Goal: Information Seeking & Learning: Learn about a topic

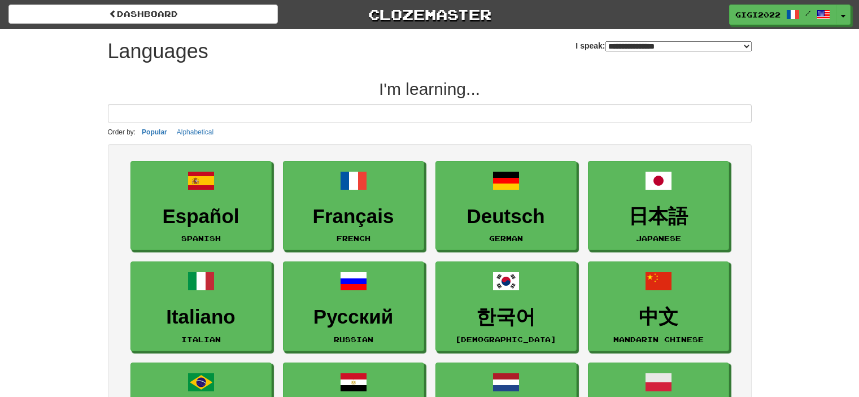
select select "*******"
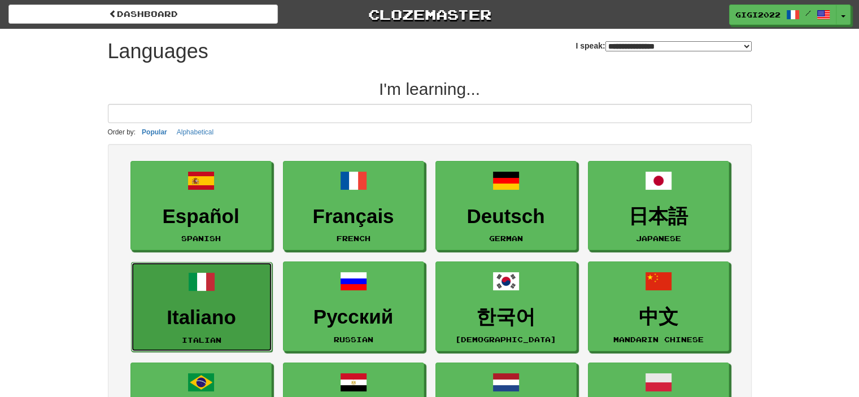
click at [193, 295] on link "Italiano Italian" at bounding box center [201, 307] width 141 height 90
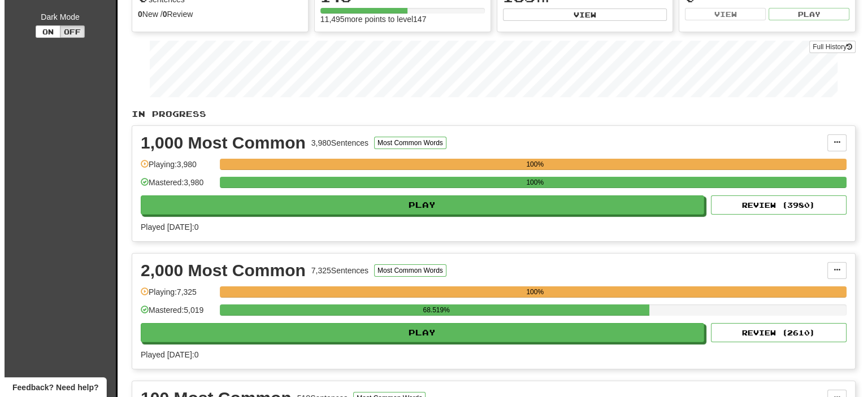
scroll to position [140, 0]
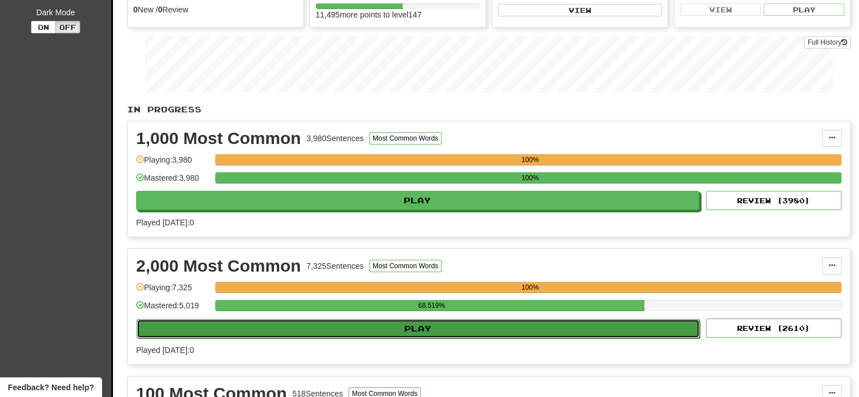
click at [434, 327] on button "Play" at bounding box center [418, 328] width 563 height 19
select select "**"
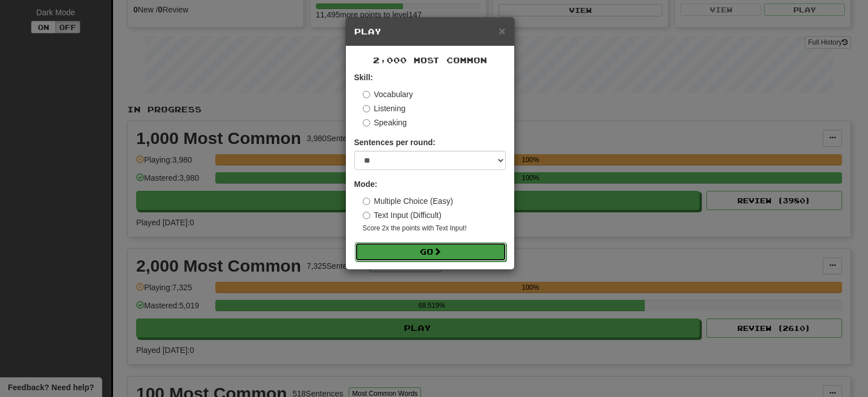
click at [461, 244] on button "Go" at bounding box center [430, 251] width 151 height 19
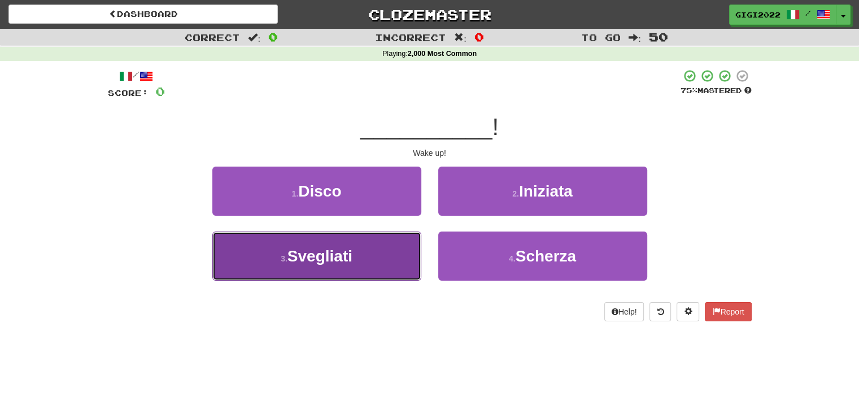
click at [372, 257] on button "3 . [GEOGRAPHIC_DATA]" at bounding box center [316, 256] width 209 height 49
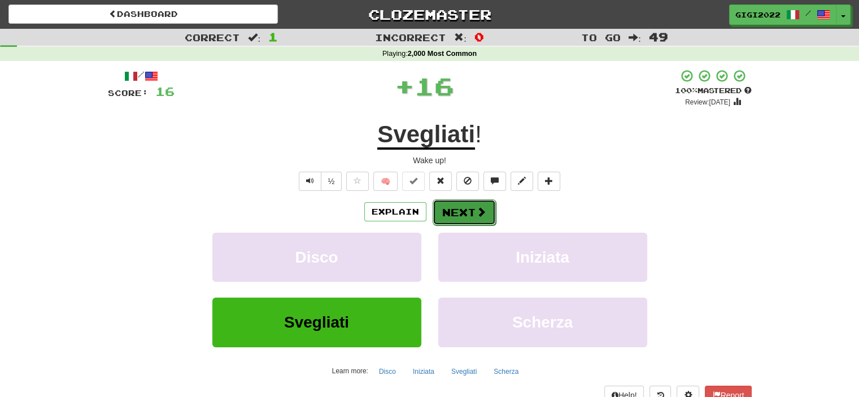
click at [452, 218] on button "Next" at bounding box center [464, 212] width 63 height 26
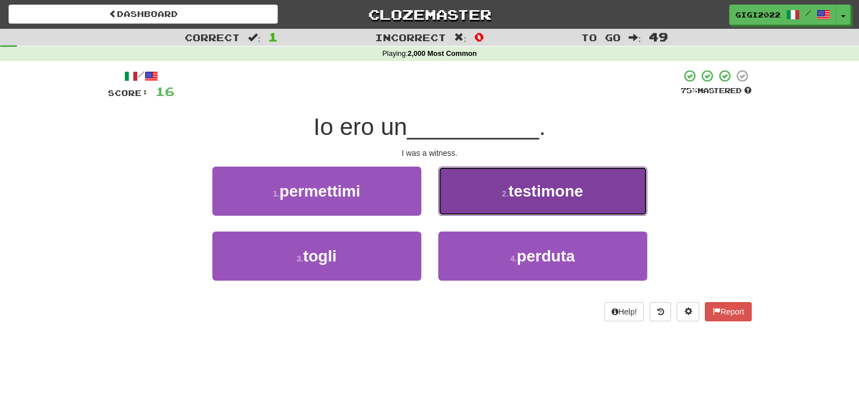
click at [456, 206] on button "2 . testimone" at bounding box center [542, 191] width 209 height 49
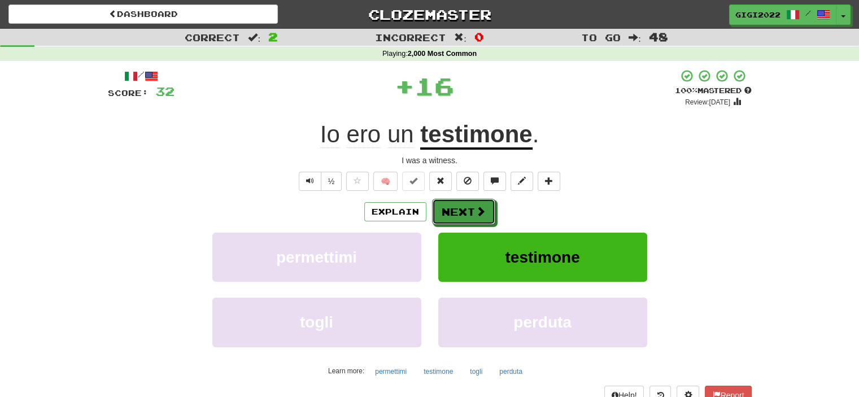
click at [456, 206] on button "Next" at bounding box center [463, 212] width 63 height 26
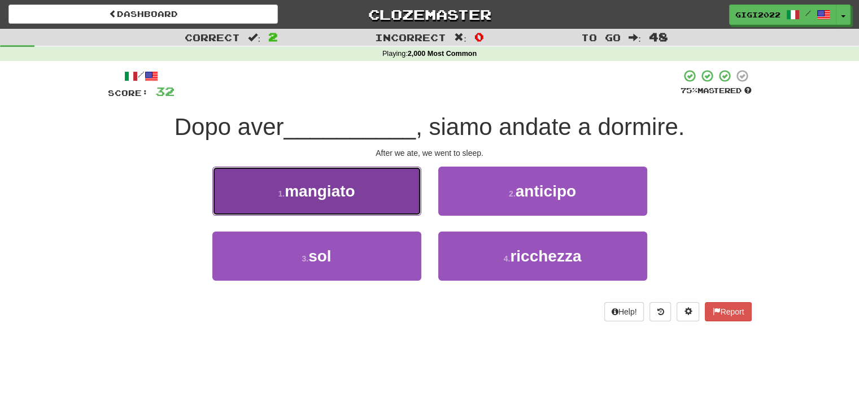
click at [380, 195] on button "1 . mangiato" at bounding box center [316, 191] width 209 height 49
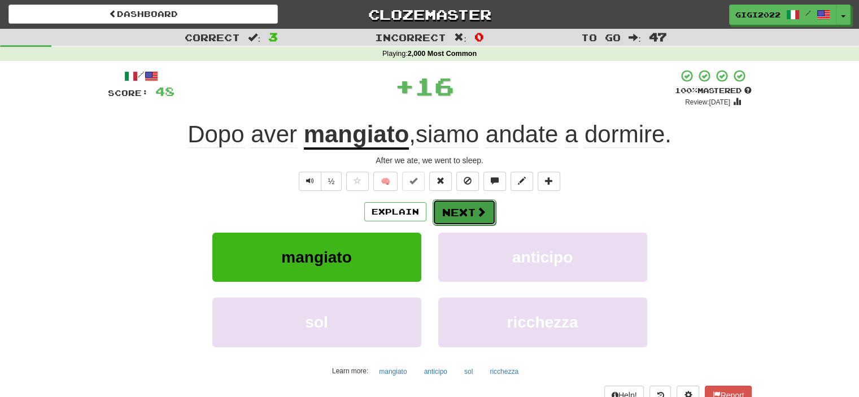
click at [454, 212] on button "Next" at bounding box center [464, 212] width 63 height 26
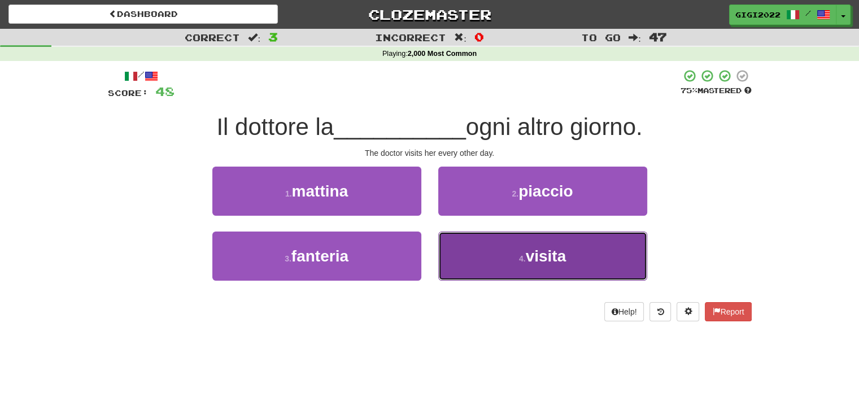
click at [467, 246] on button "4 . visita" at bounding box center [542, 256] width 209 height 49
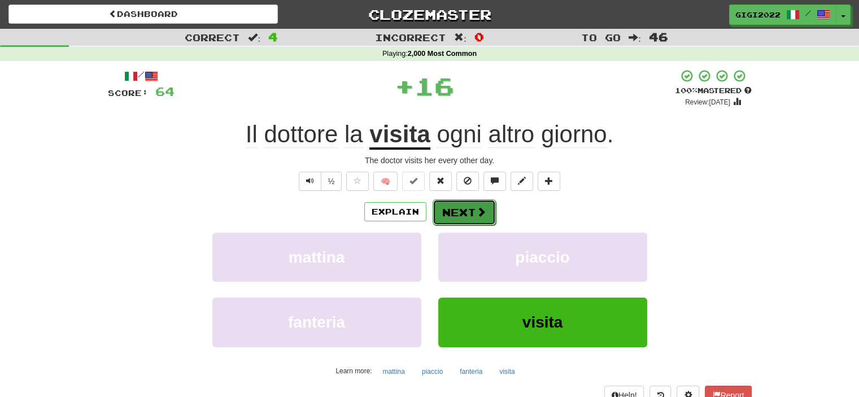
click at [466, 216] on button "Next" at bounding box center [464, 212] width 63 height 26
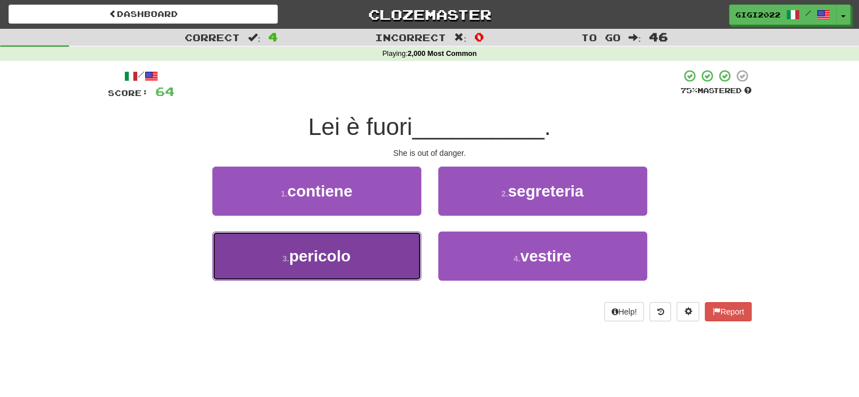
click at [405, 243] on button "3 . pericolo" at bounding box center [316, 256] width 209 height 49
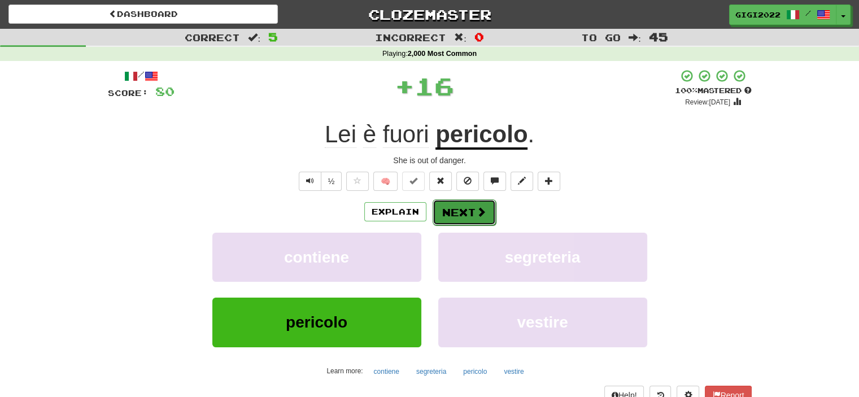
click at [462, 212] on button "Next" at bounding box center [464, 212] width 63 height 26
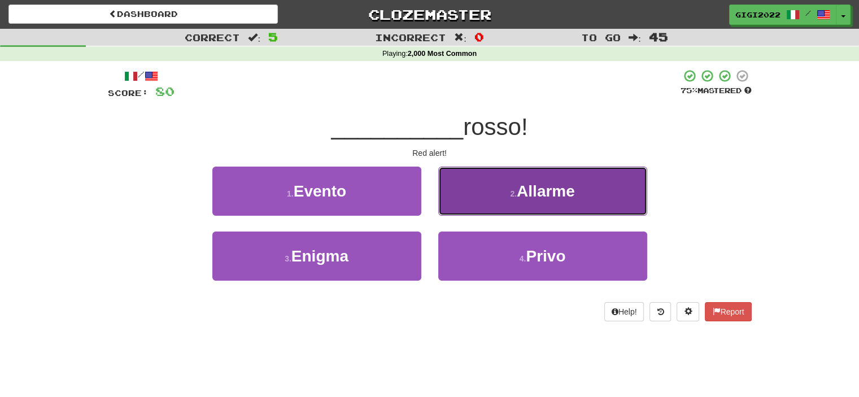
click at [462, 208] on button "2 . Allarme" at bounding box center [542, 191] width 209 height 49
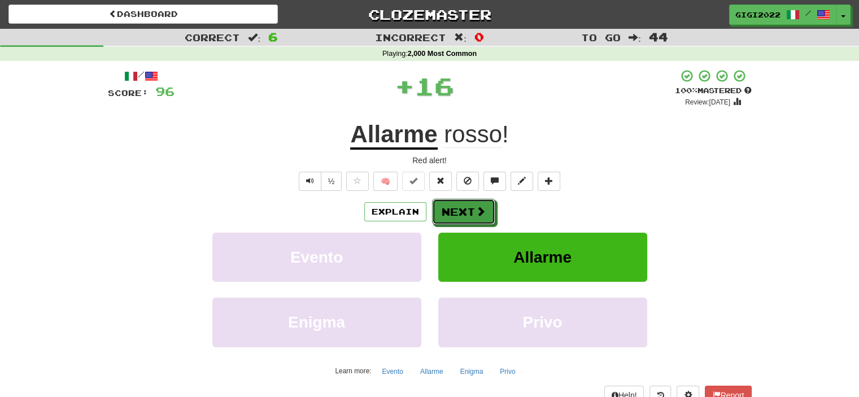
click at [462, 208] on button "Next" at bounding box center [463, 212] width 63 height 26
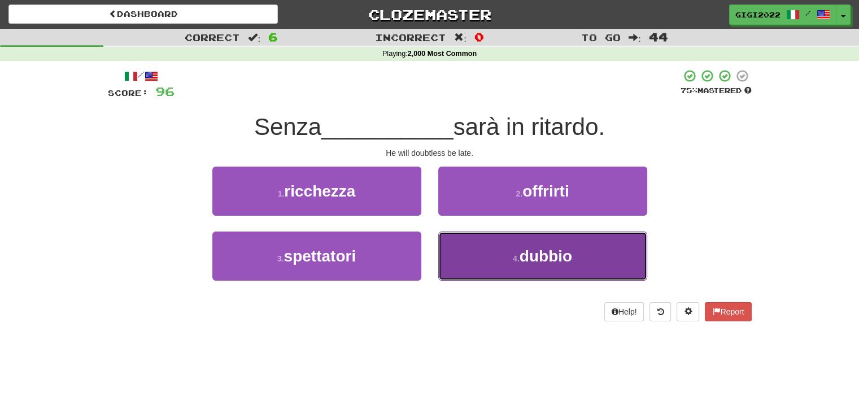
click at [470, 264] on button "4 . dubbio" at bounding box center [542, 256] width 209 height 49
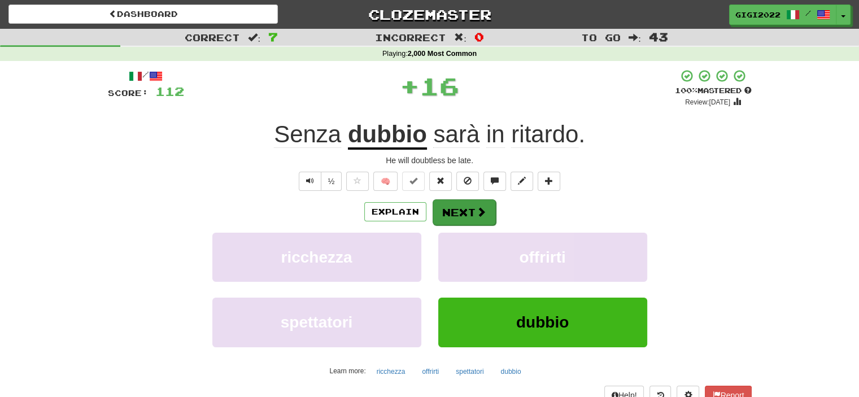
drag, startPoint x: 459, startPoint y: 194, endPoint x: 456, endPoint y: 205, distance: 11.0
click at [456, 205] on div "/ Score: 112 + 16 100 % Mastered Review: 2026-03-15 Senza dubbio sarà in ritard…" at bounding box center [430, 246] width 644 height 354
click at [456, 205] on button "Next" at bounding box center [464, 212] width 63 height 26
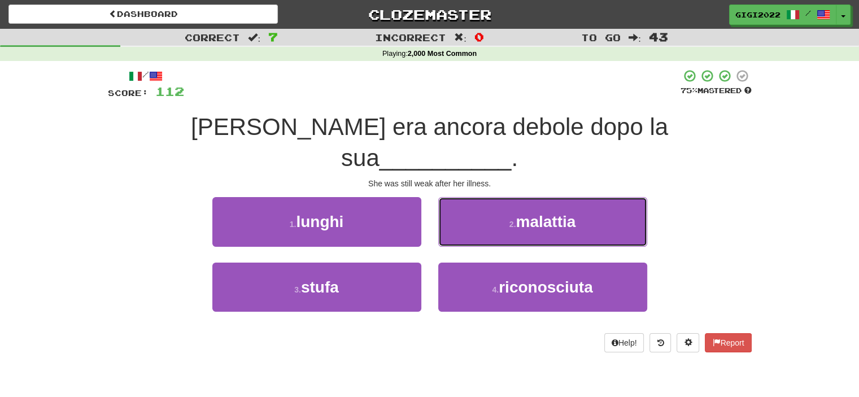
click at [456, 205] on button "2 . malattia" at bounding box center [542, 221] width 209 height 49
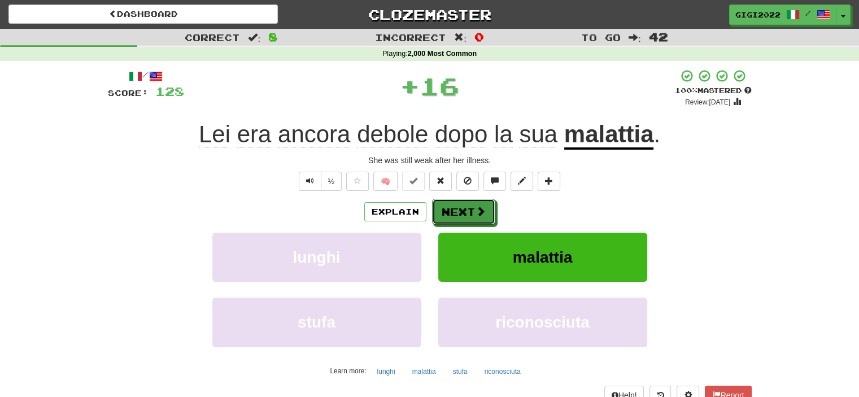
click at [456, 205] on button "Next" at bounding box center [463, 212] width 63 height 26
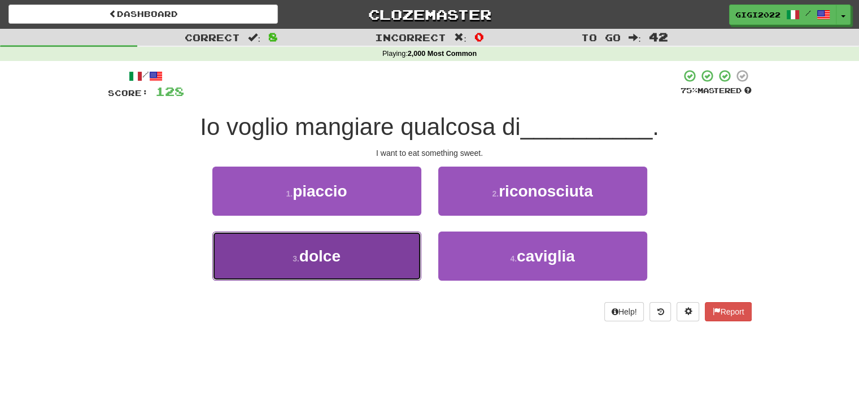
click at [398, 238] on button "3 . dolce" at bounding box center [316, 256] width 209 height 49
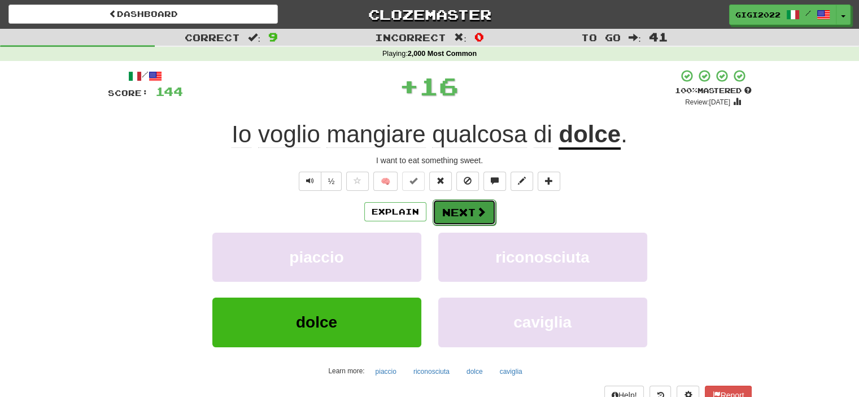
click at [448, 214] on button "Next" at bounding box center [464, 212] width 63 height 26
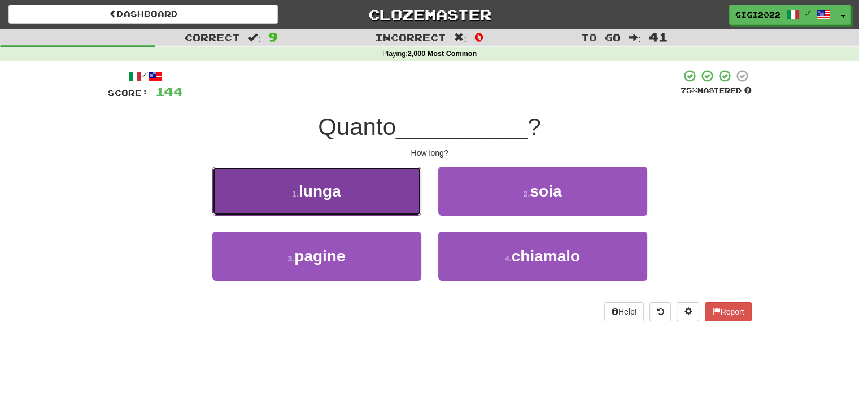
click at [390, 193] on button "1 . lunga" at bounding box center [316, 191] width 209 height 49
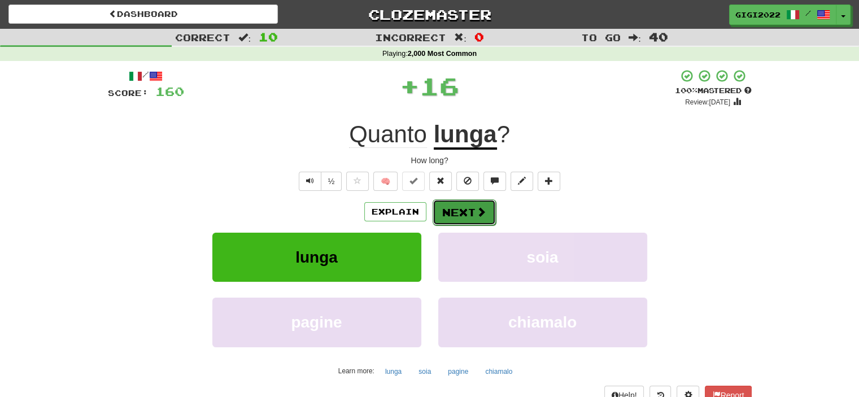
click at [460, 211] on button "Next" at bounding box center [464, 212] width 63 height 26
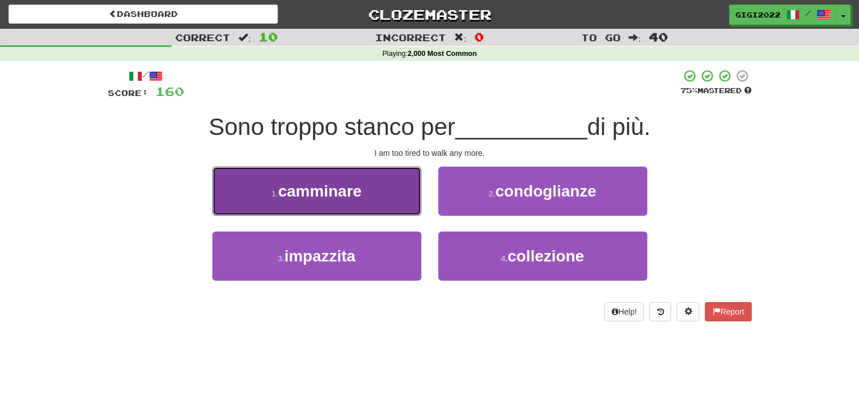
click at [403, 203] on button "1 . camminare" at bounding box center [316, 191] width 209 height 49
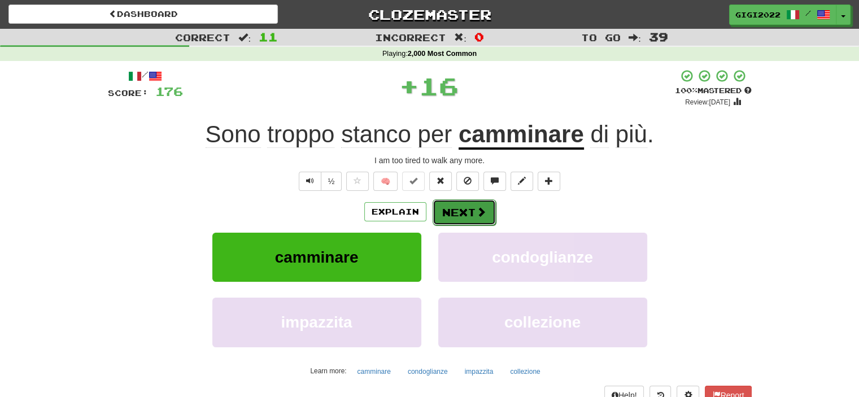
click at [454, 213] on button "Next" at bounding box center [464, 212] width 63 height 26
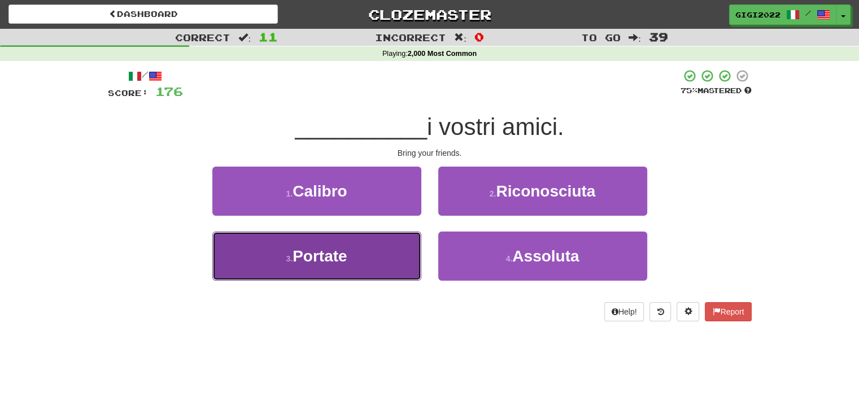
click at [395, 259] on button "3 . Portate" at bounding box center [316, 256] width 209 height 49
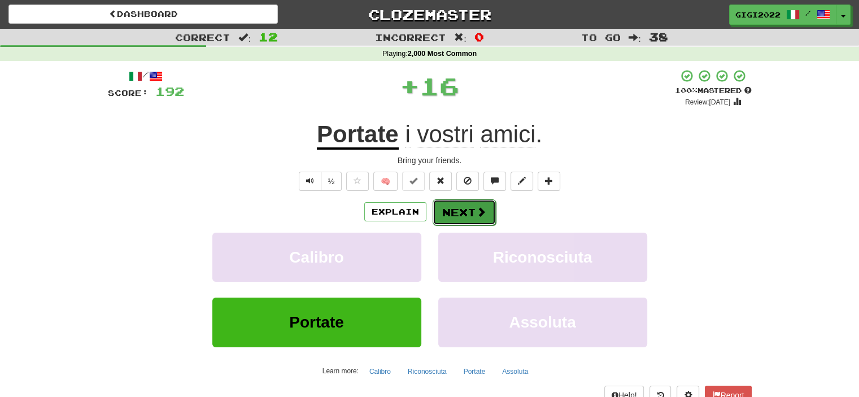
click at [447, 219] on button "Next" at bounding box center [464, 212] width 63 height 26
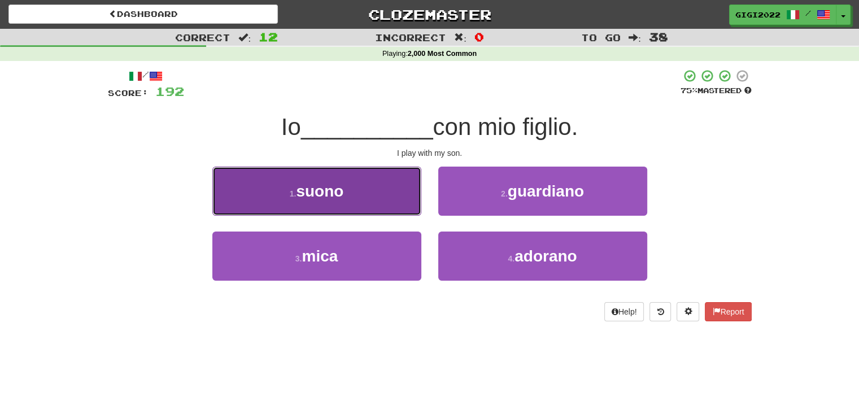
click at [391, 207] on button "1 . suono" at bounding box center [316, 191] width 209 height 49
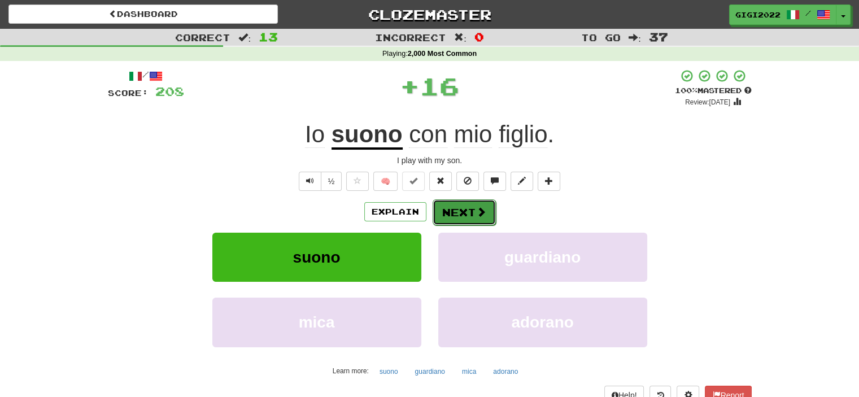
click at [445, 210] on button "Next" at bounding box center [464, 212] width 63 height 26
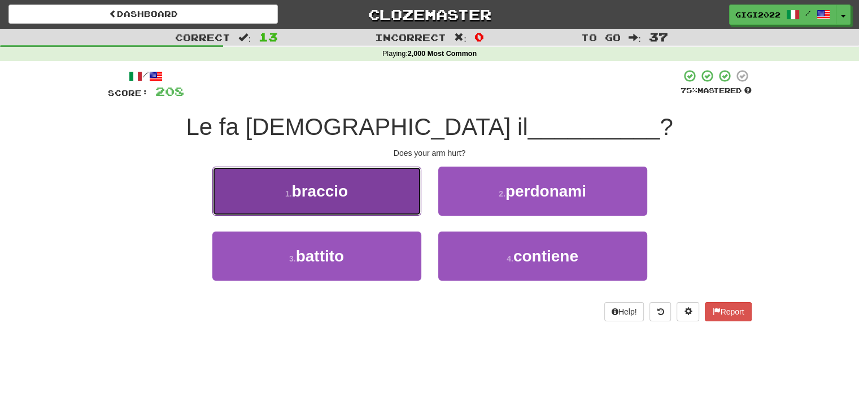
click at [402, 201] on button "1 . braccio" at bounding box center [316, 191] width 209 height 49
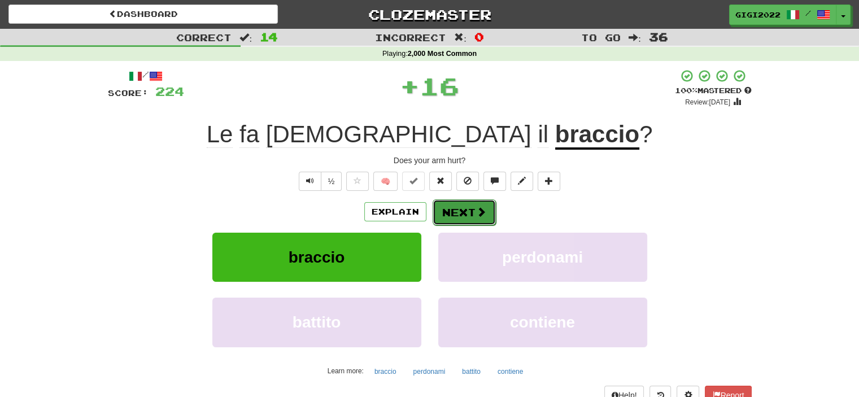
click at [456, 213] on button "Next" at bounding box center [464, 212] width 63 height 26
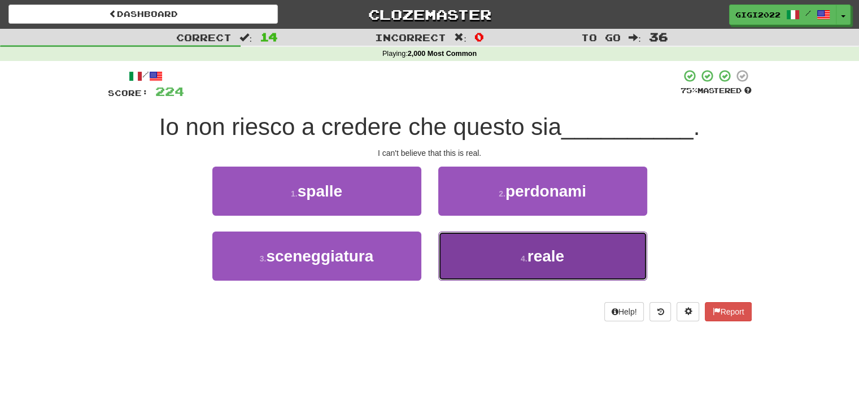
click at [460, 242] on button "4 . reale" at bounding box center [542, 256] width 209 height 49
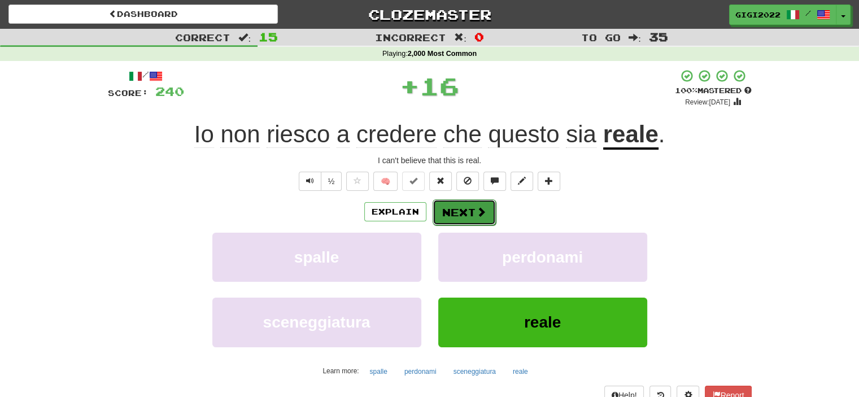
click at [452, 212] on button "Next" at bounding box center [464, 212] width 63 height 26
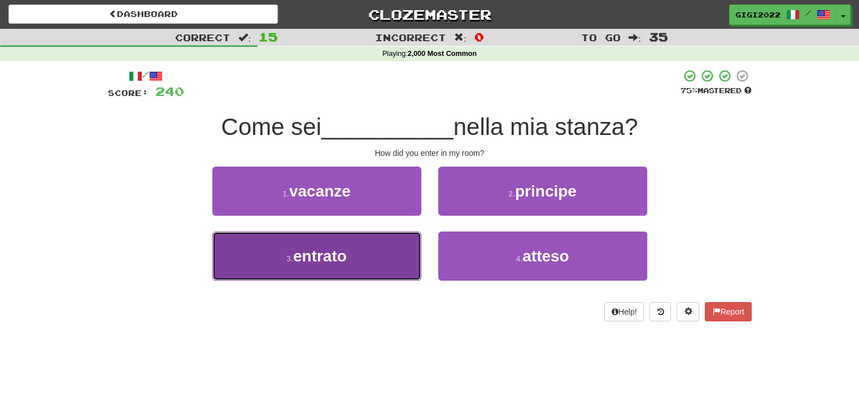
click at [402, 241] on button "3 . entrato" at bounding box center [316, 256] width 209 height 49
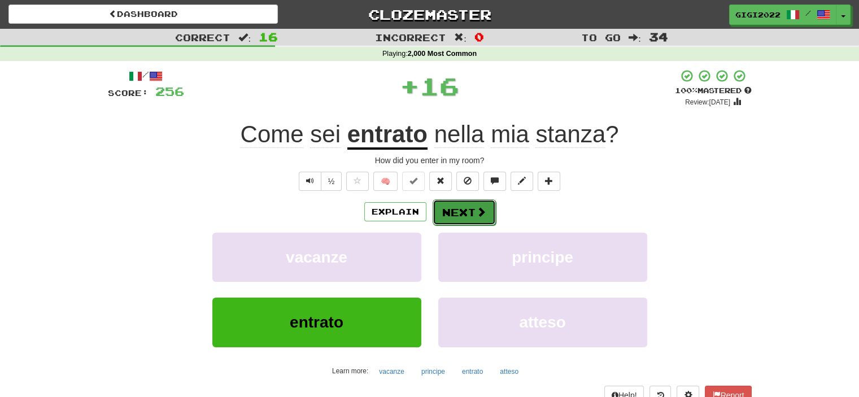
click at [459, 203] on button "Next" at bounding box center [464, 212] width 63 height 26
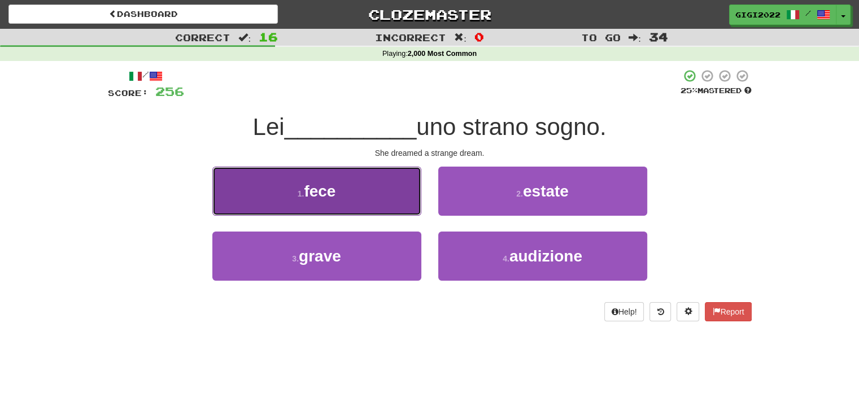
click at [401, 192] on button "1 . fece" at bounding box center [316, 191] width 209 height 49
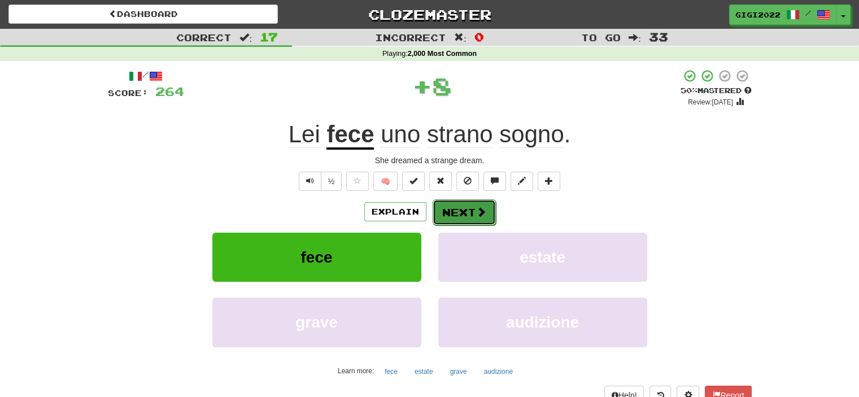
click at [455, 209] on button "Next" at bounding box center [464, 212] width 63 height 26
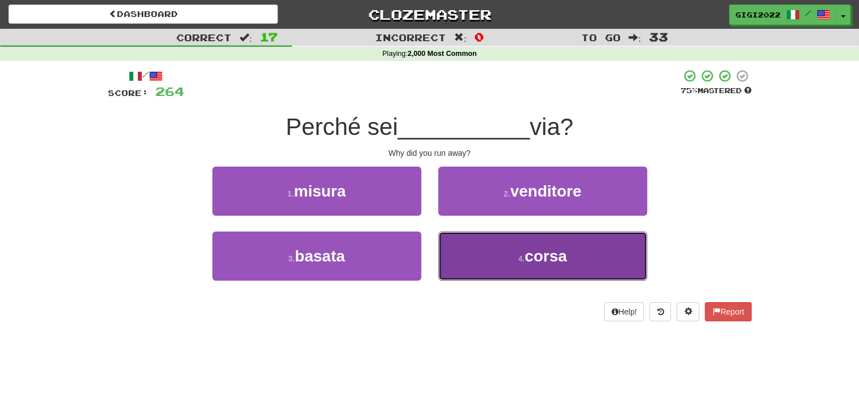
click at [463, 252] on button "4 . corsa" at bounding box center [542, 256] width 209 height 49
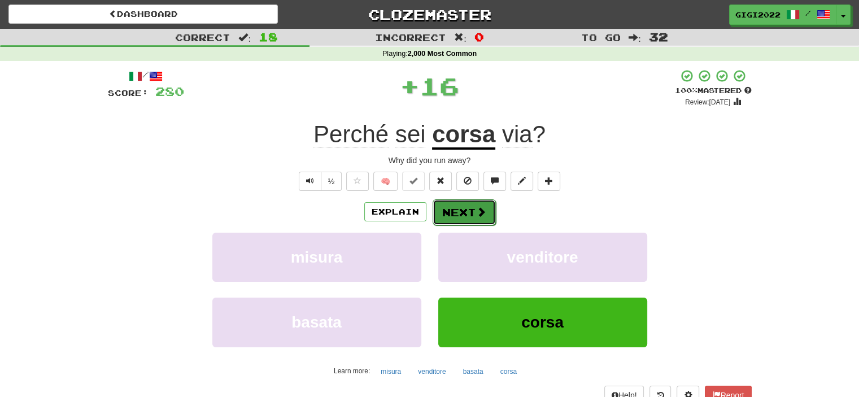
click at [453, 223] on button "Next" at bounding box center [464, 212] width 63 height 26
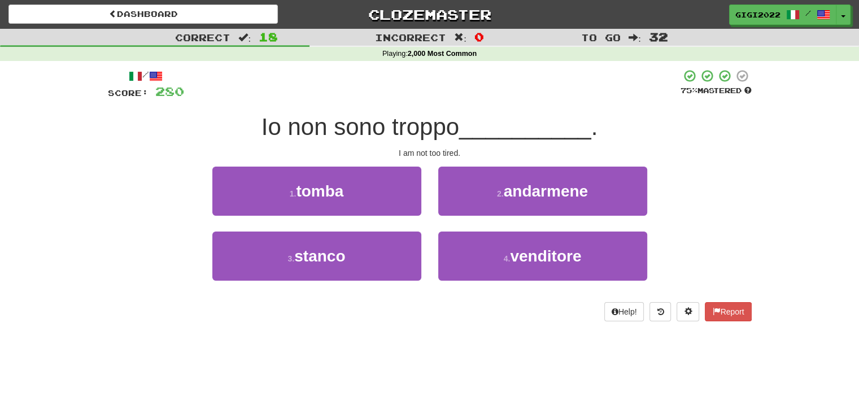
click at [453, 223] on div "2 . andarmene" at bounding box center [543, 199] width 226 height 65
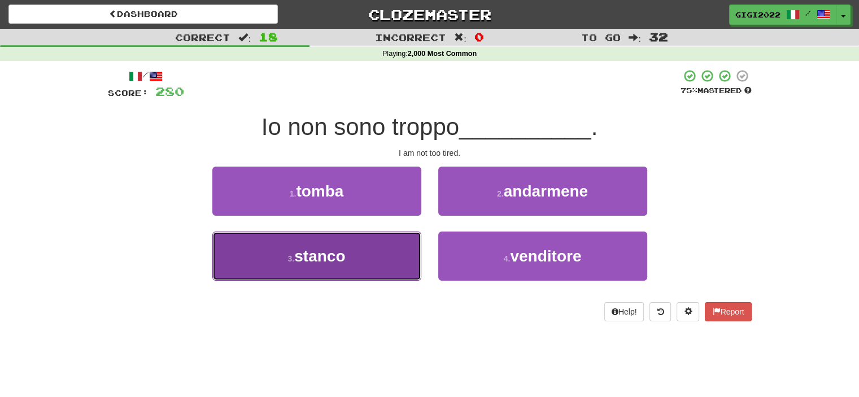
click at [396, 251] on button "3 . stanco" at bounding box center [316, 256] width 209 height 49
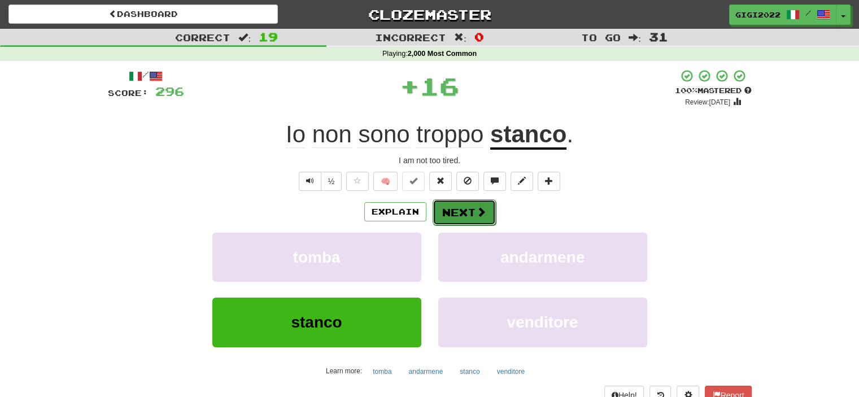
click at [454, 212] on button "Next" at bounding box center [464, 212] width 63 height 26
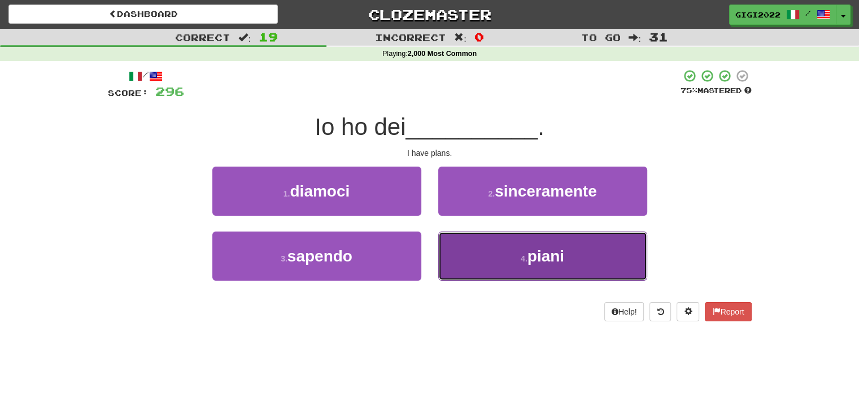
click at [455, 243] on button "4 . piani" at bounding box center [542, 256] width 209 height 49
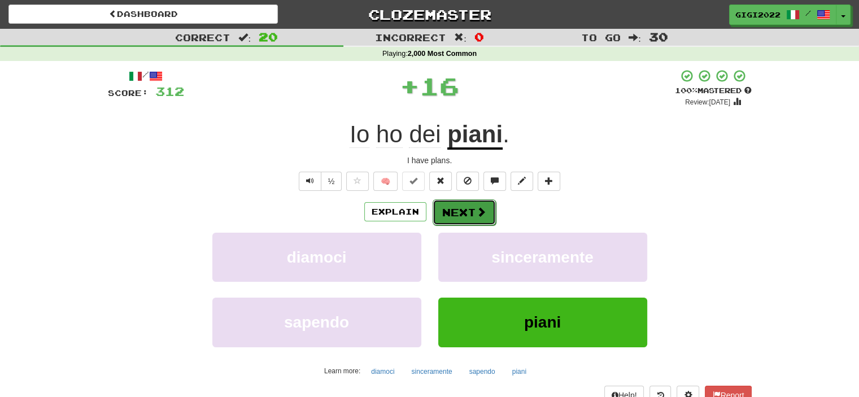
click at [451, 214] on button "Next" at bounding box center [464, 212] width 63 height 26
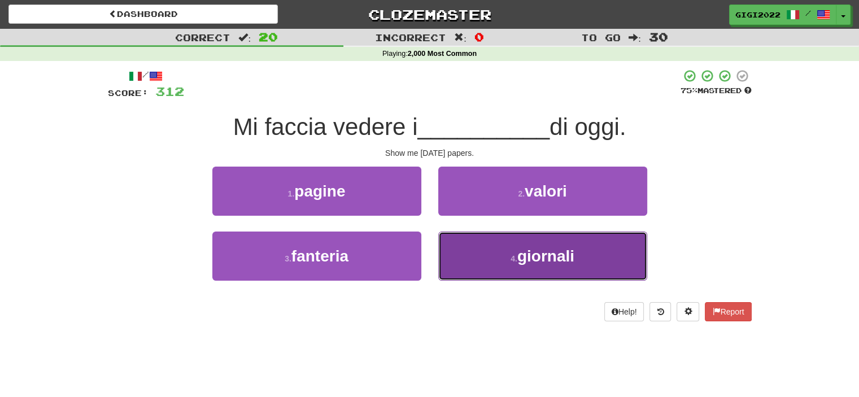
click at [453, 241] on button "4 . giornali" at bounding box center [542, 256] width 209 height 49
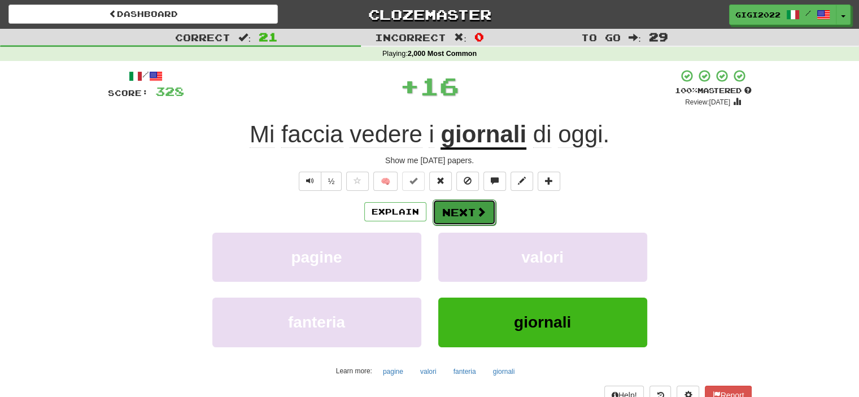
click at [449, 216] on button "Next" at bounding box center [464, 212] width 63 height 26
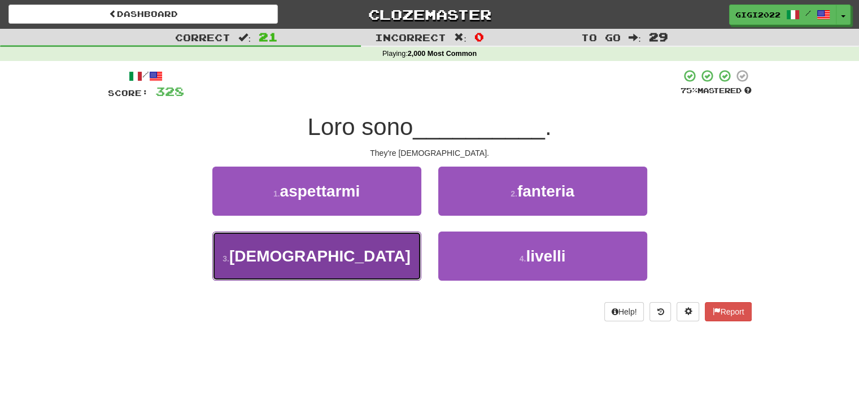
click at [388, 254] on button "3 . gay" at bounding box center [316, 256] width 209 height 49
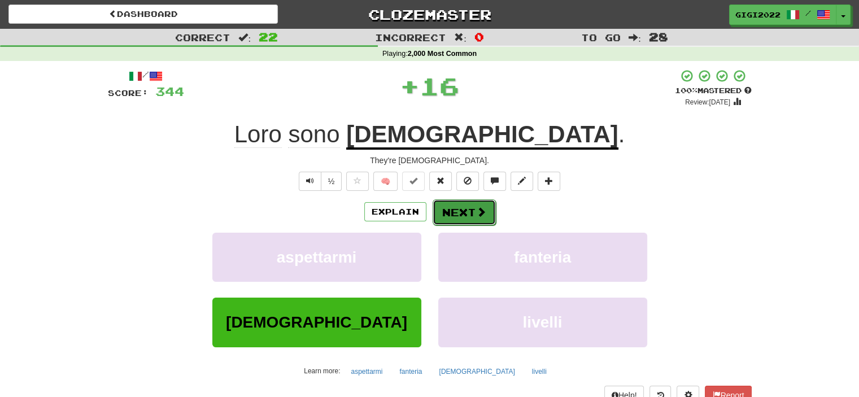
click at [452, 212] on button "Next" at bounding box center [464, 212] width 63 height 26
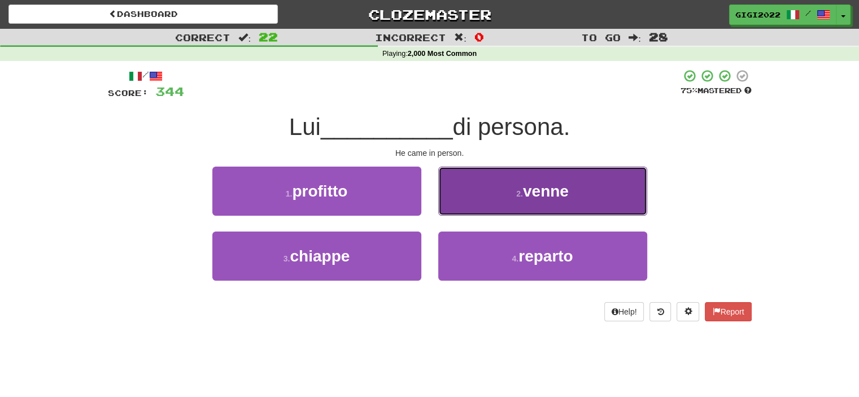
click at [456, 205] on button "2 . venne" at bounding box center [542, 191] width 209 height 49
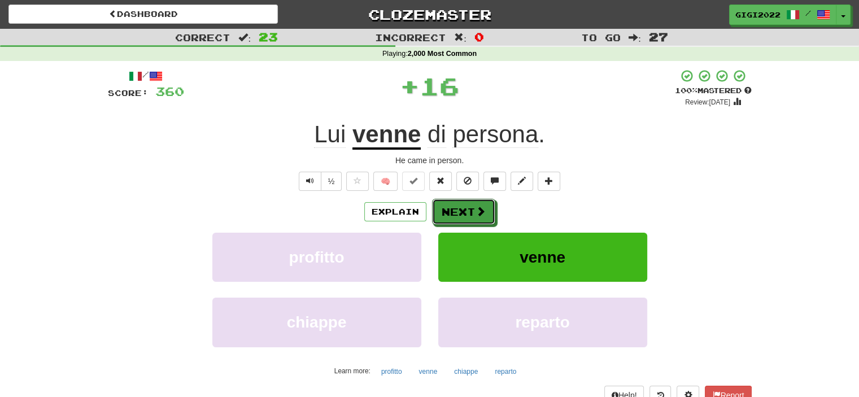
click at [456, 205] on button "Next" at bounding box center [463, 212] width 63 height 26
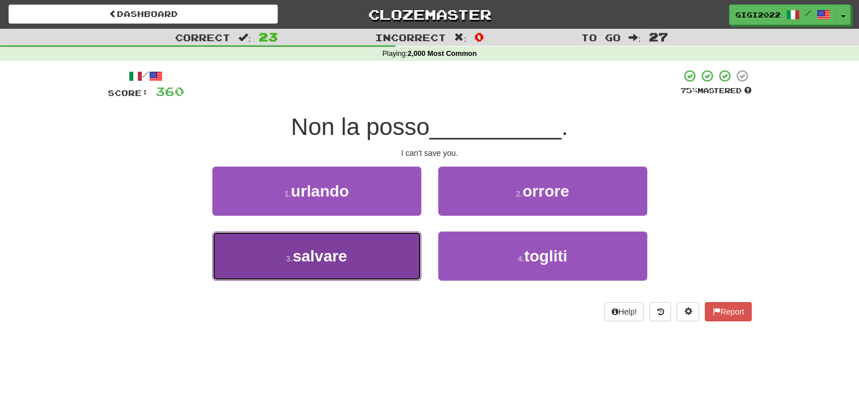
click at [405, 245] on button "3 . salvare" at bounding box center [316, 256] width 209 height 49
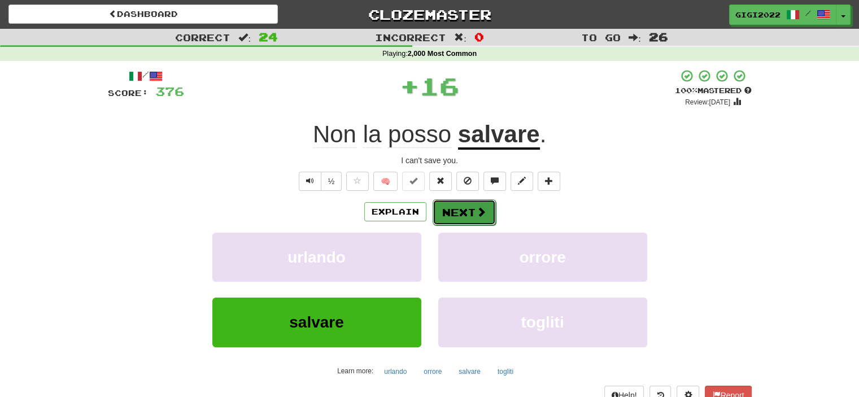
click at [463, 207] on button "Next" at bounding box center [464, 212] width 63 height 26
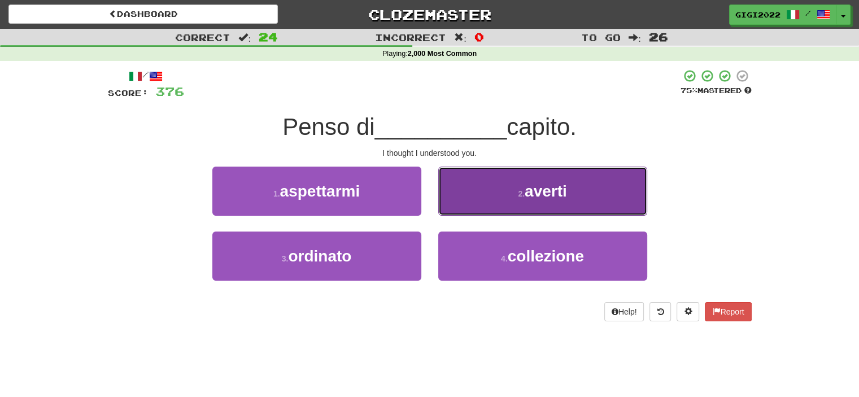
click at [458, 208] on button "2 . averti" at bounding box center [542, 191] width 209 height 49
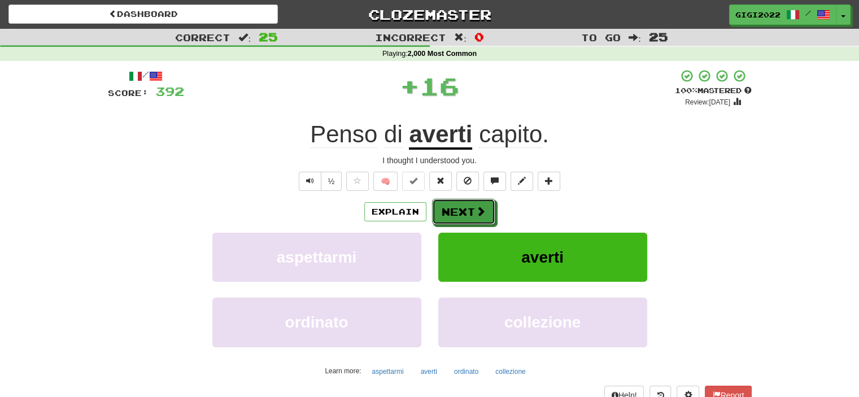
click at [458, 208] on button "Next" at bounding box center [463, 212] width 63 height 26
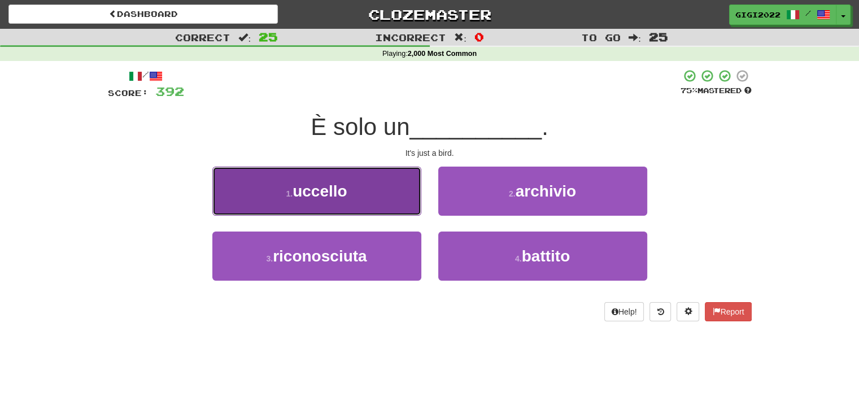
click at [392, 207] on button "1 . uccello" at bounding box center [316, 191] width 209 height 49
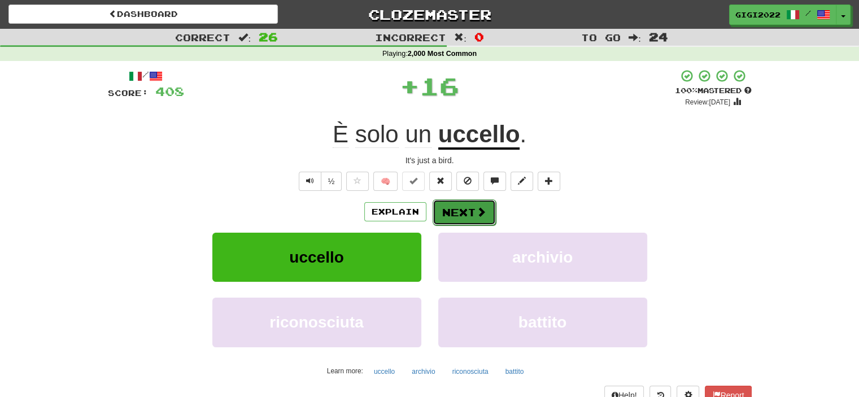
click at [447, 211] on button "Next" at bounding box center [464, 212] width 63 height 26
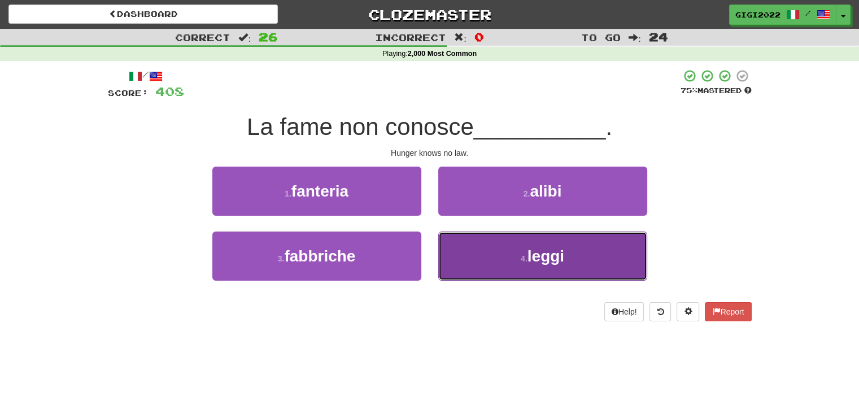
click at [451, 255] on button "4 . leggi" at bounding box center [542, 256] width 209 height 49
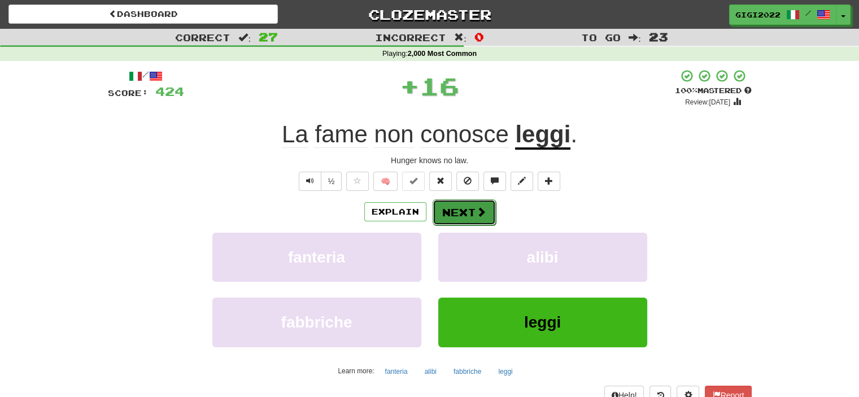
click at [451, 218] on button "Next" at bounding box center [464, 212] width 63 height 26
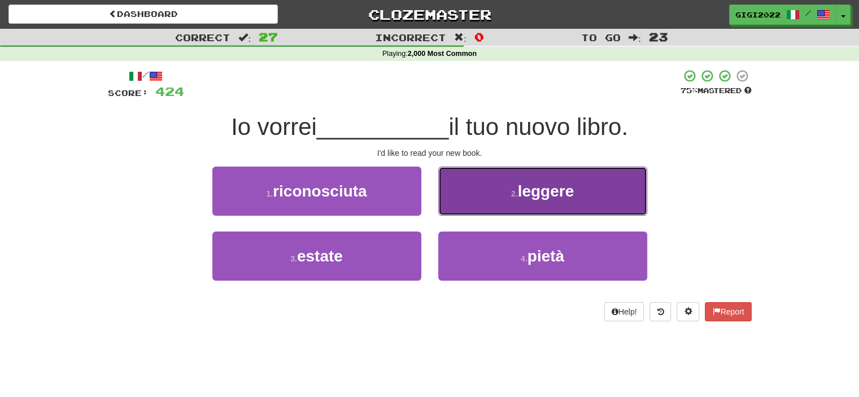
click at [454, 212] on button "2 . leggere" at bounding box center [542, 191] width 209 height 49
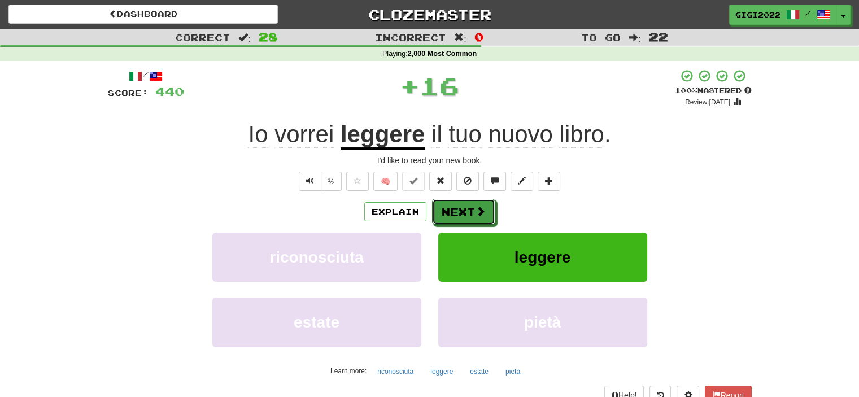
click at [454, 212] on button "Next" at bounding box center [463, 212] width 63 height 26
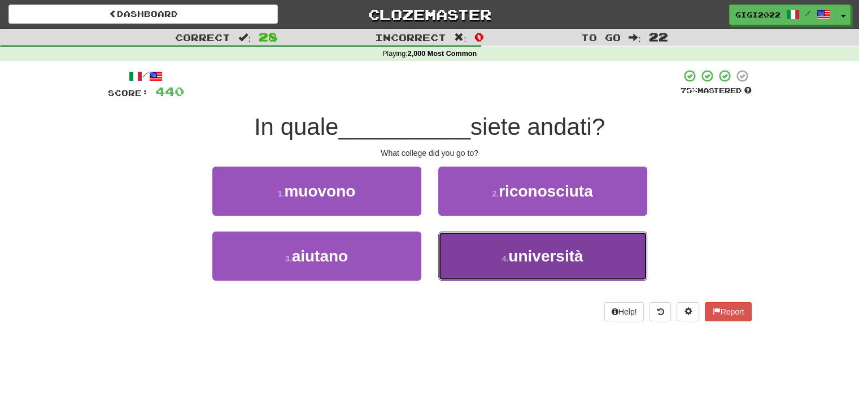
click at [463, 251] on button "4 . università" at bounding box center [542, 256] width 209 height 49
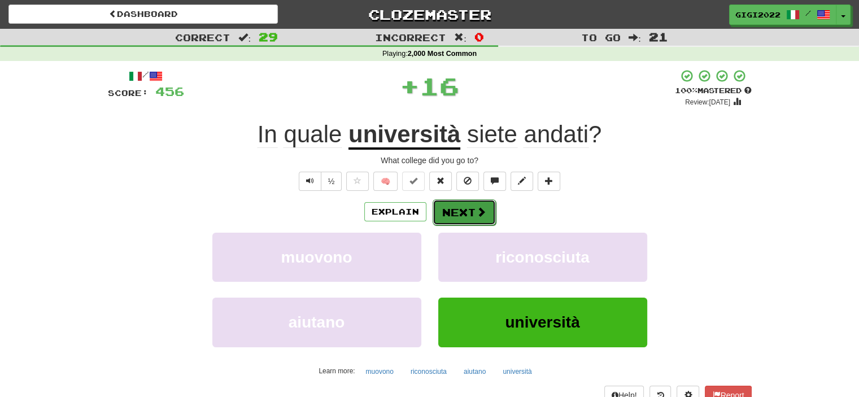
click at [461, 221] on button "Next" at bounding box center [464, 212] width 63 height 26
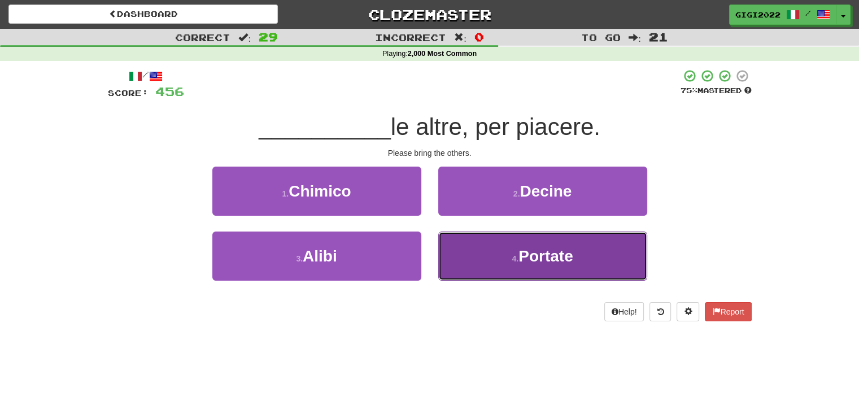
click at [484, 255] on button "4 . Portate" at bounding box center [542, 256] width 209 height 49
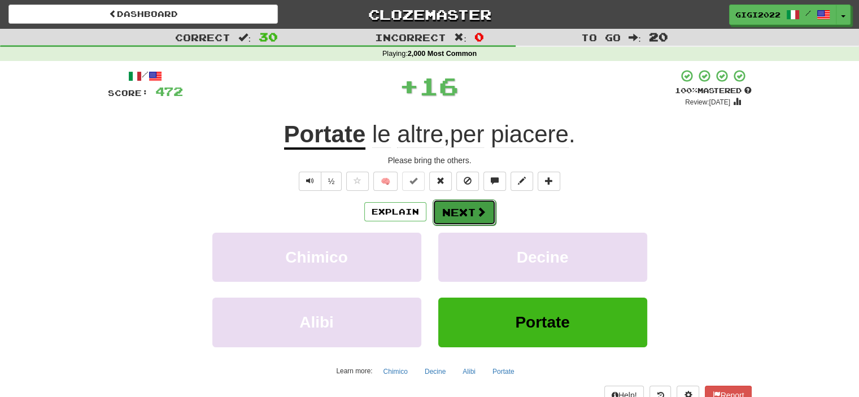
click at [468, 216] on button "Next" at bounding box center [464, 212] width 63 height 26
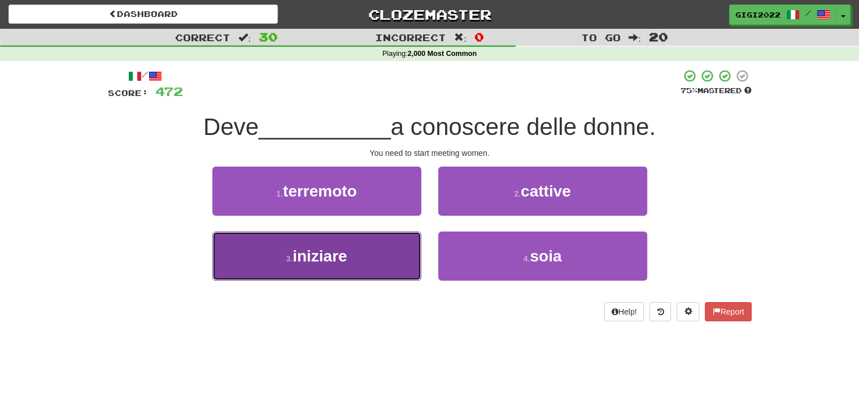
click at [393, 249] on button "3 . iniziare" at bounding box center [316, 256] width 209 height 49
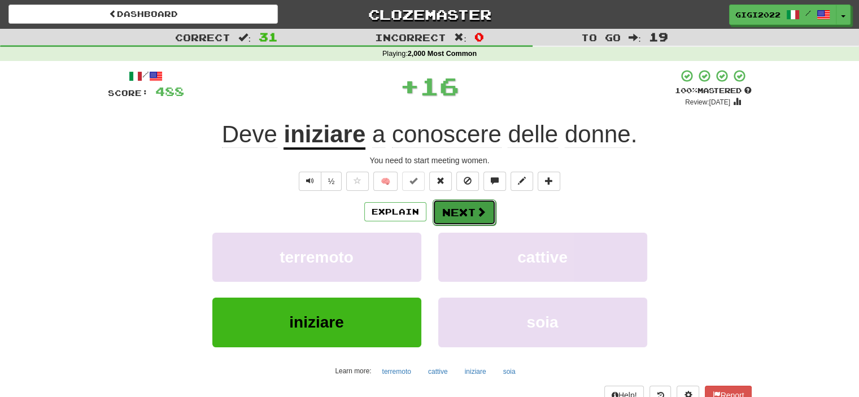
click at [443, 221] on button "Next" at bounding box center [464, 212] width 63 height 26
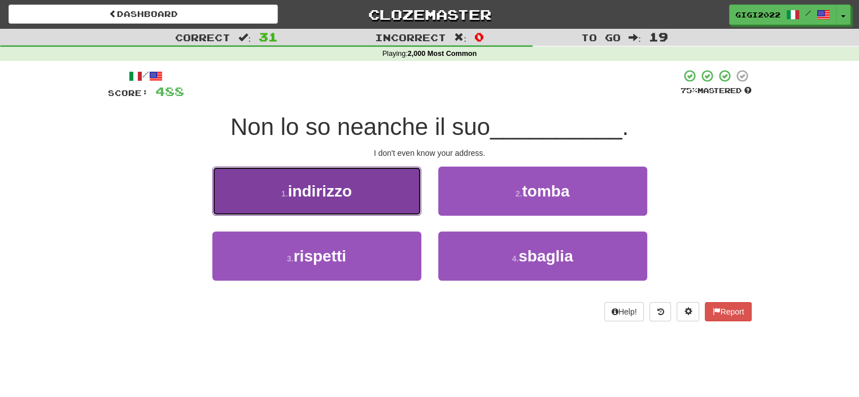
click at [399, 208] on button "1 . indirizzo" at bounding box center [316, 191] width 209 height 49
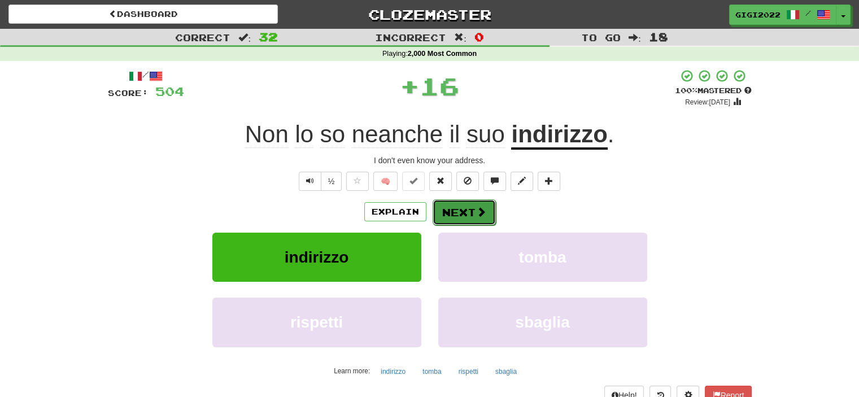
click at [442, 215] on button "Next" at bounding box center [464, 212] width 63 height 26
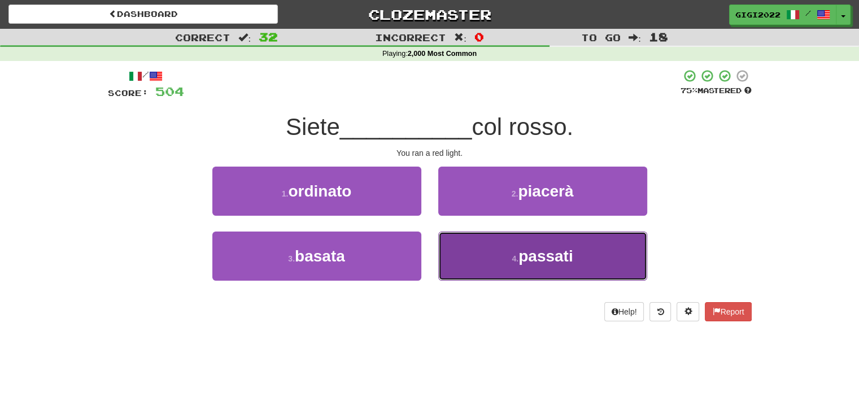
click at [452, 241] on button "4 . passati" at bounding box center [542, 256] width 209 height 49
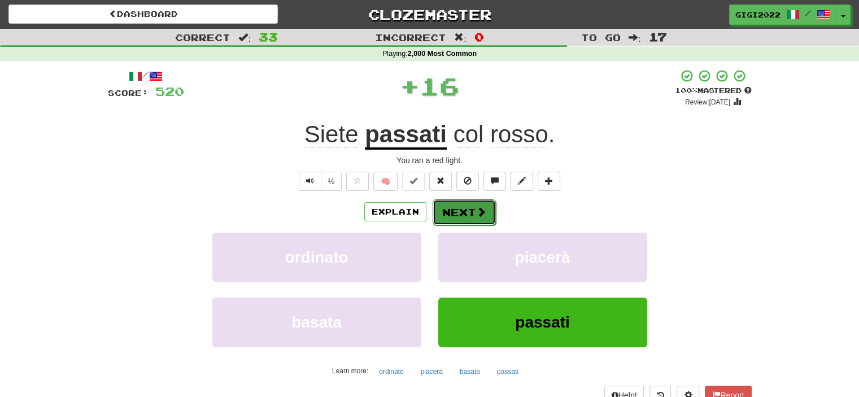
click at [450, 205] on button "Next" at bounding box center [464, 212] width 63 height 26
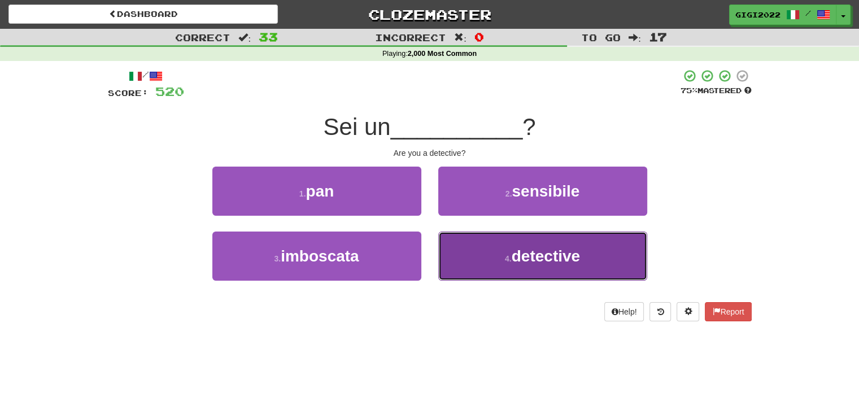
click at [459, 233] on button "4 . detective" at bounding box center [542, 256] width 209 height 49
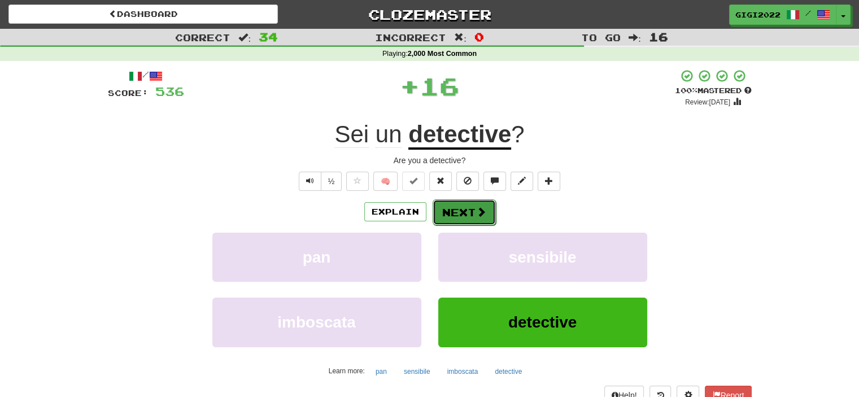
click at [455, 210] on button "Next" at bounding box center [464, 212] width 63 height 26
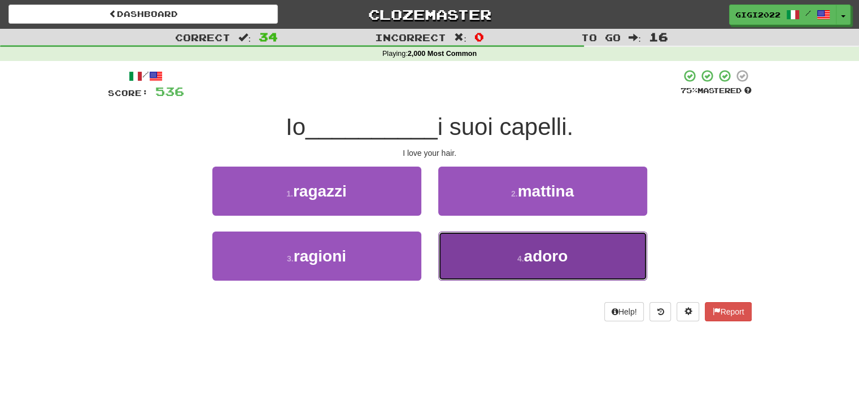
click at [458, 234] on button "4 . adoro" at bounding box center [542, 256] width 209 height 49
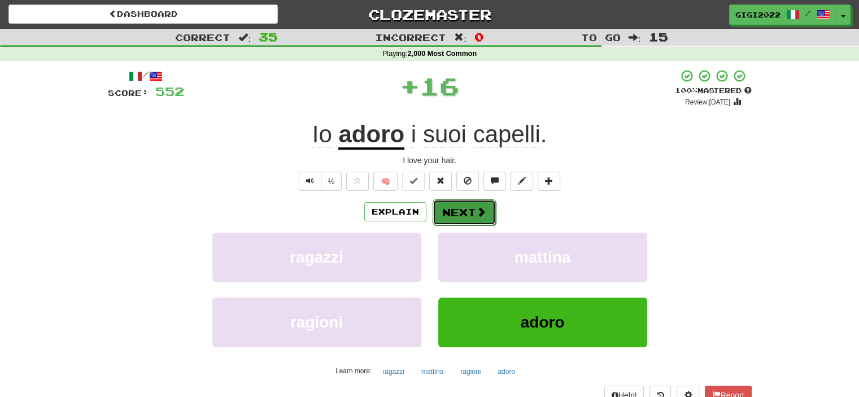
click at [456, 206] on button "Next" at bounding box center [464, 212] width 63 height 26
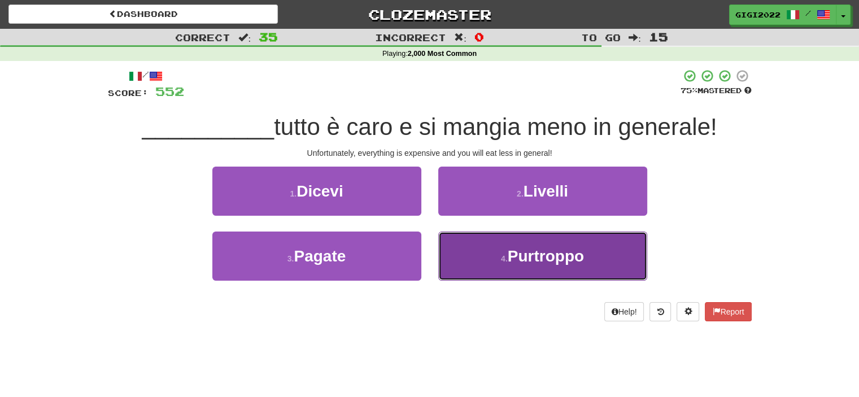
click at [467, 241] on button "4 . Purtroppo" at bounding box center [542, 256] width 209 height 49
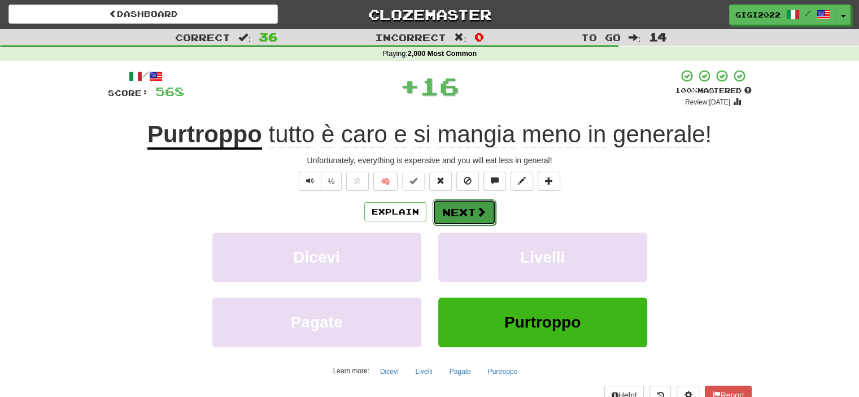
click at [458, 200] on button "Next" at bounding box center [464, 212] width 63 height 26
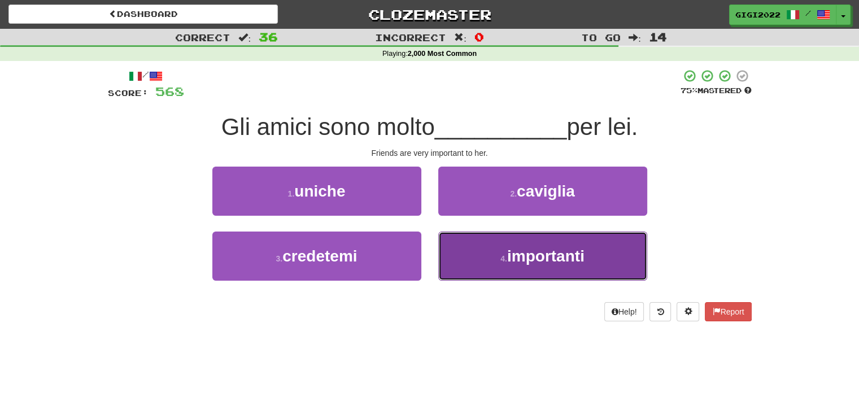
click at [463, 246] on button "4 . importanti" at bounding box center [542, 256] width 209 height 49
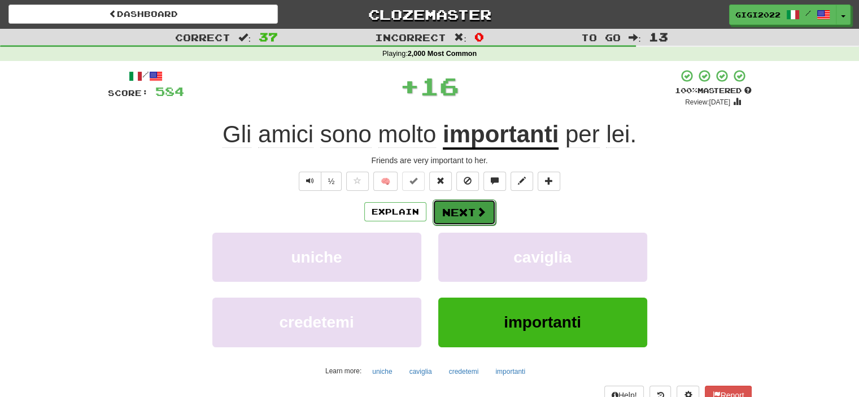
click at [459, 211] on button "Next" at bounding box center [464, 212] width 63 height 26
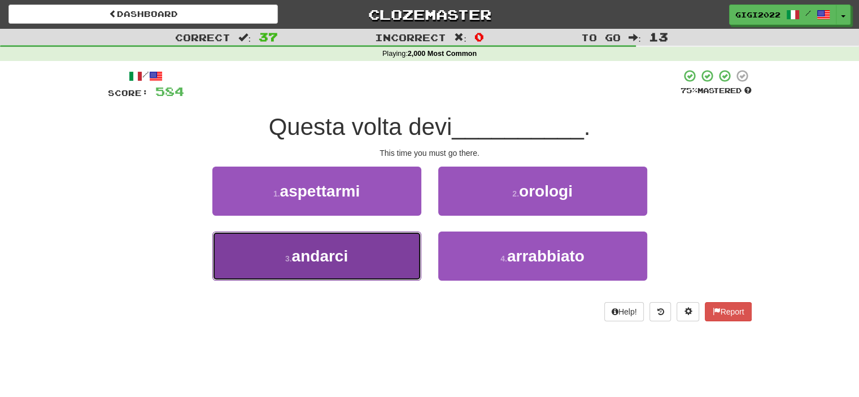
click at [395, 232] on button "3 . andarci" at bounding box center [316, 256] width 209 height 49
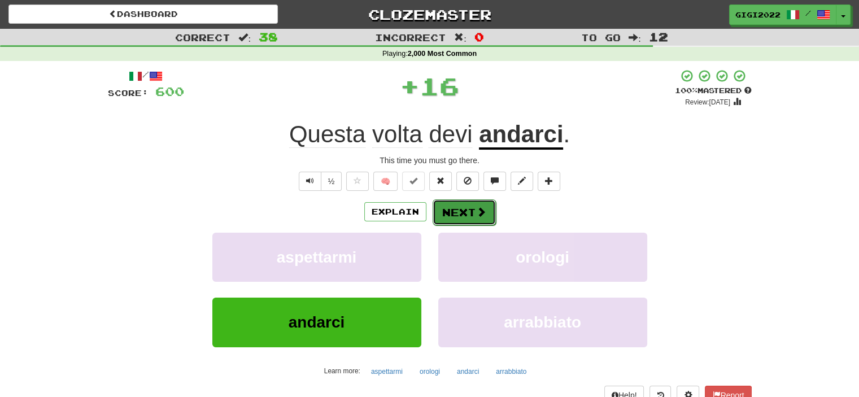
click at [460, 219] on button "Next" at bounding box center [464, 212] width 63 height 26
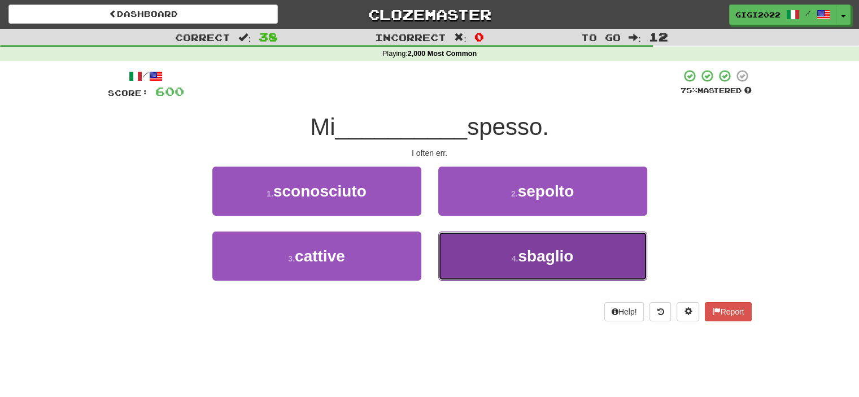
click at [468, 242] on button "4 . sbaglio" at bounding box center [542, 256] width 209 height 49
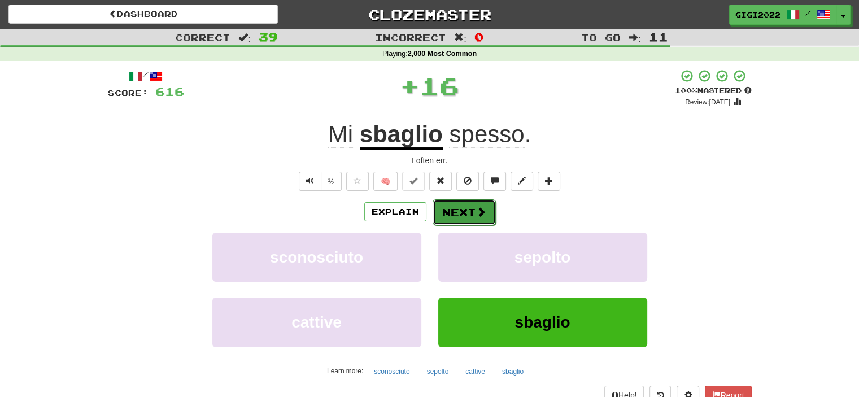
click at [463, 218] on button "Next" at bounding box center [464, 212] width 63 height 26
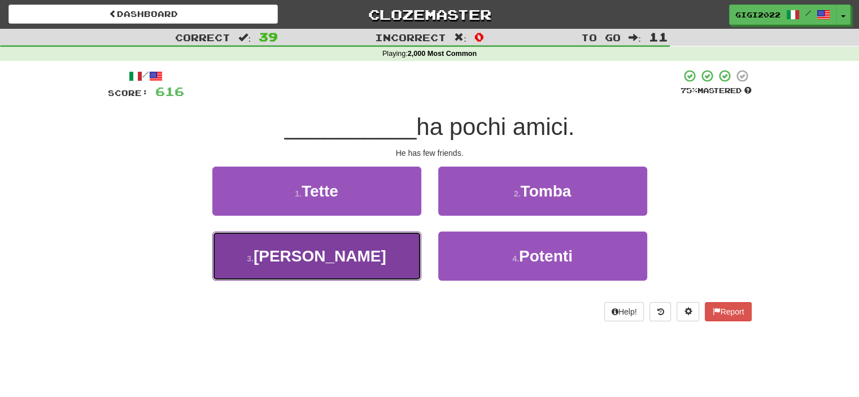
click at [402, 237] on button "3 . Egli" at bounding box center [316, 256] width 209 height 49
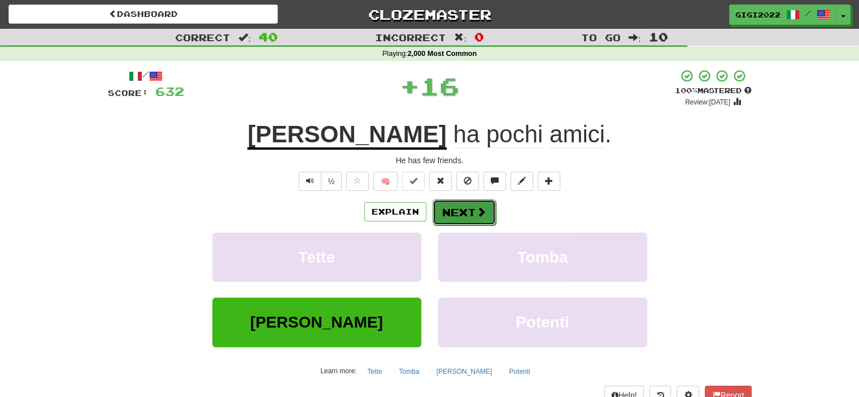
click at [454, 207] on button "Next" at bounding box center [464, 212] width 63 height 26
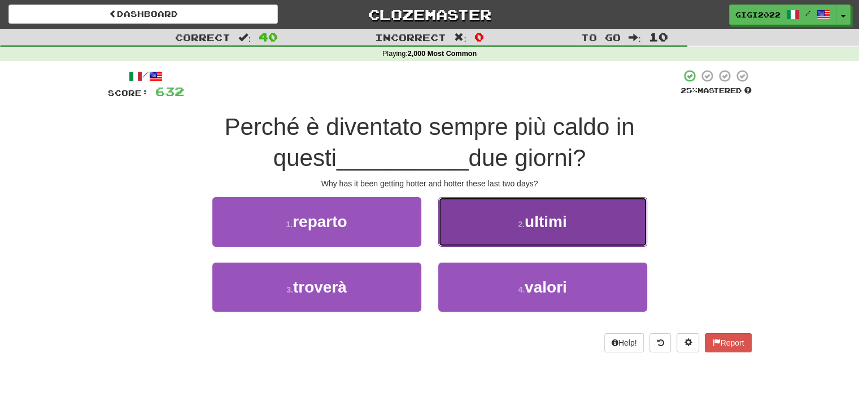
click at [457, 215] on button "2 . ultimi" at bounding box center [542, 221] width 209 height 49
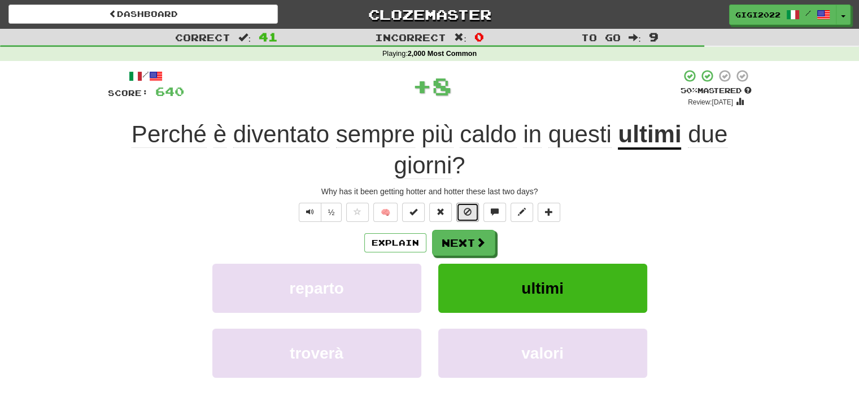
click at [457, 215] on button at bounding box center [467, 212] width 23 height 19
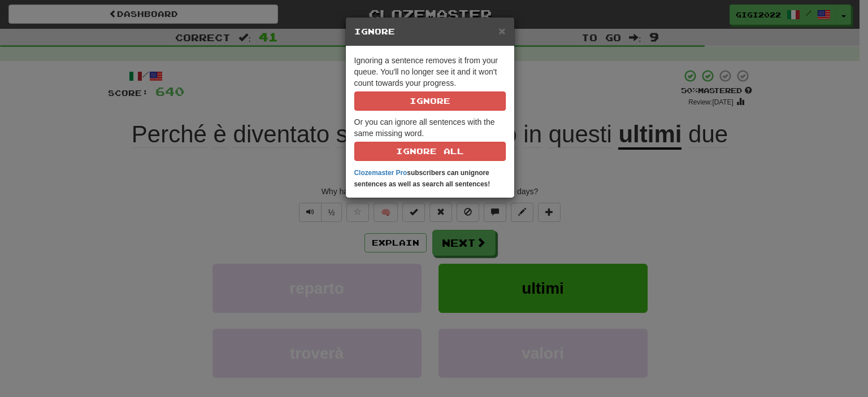
click at [526, 242] on div "× Ignore Ignoring a sentence removes it from your queue. You'll no longer see i…" at bounding box center [434, 198] width 868 height 397
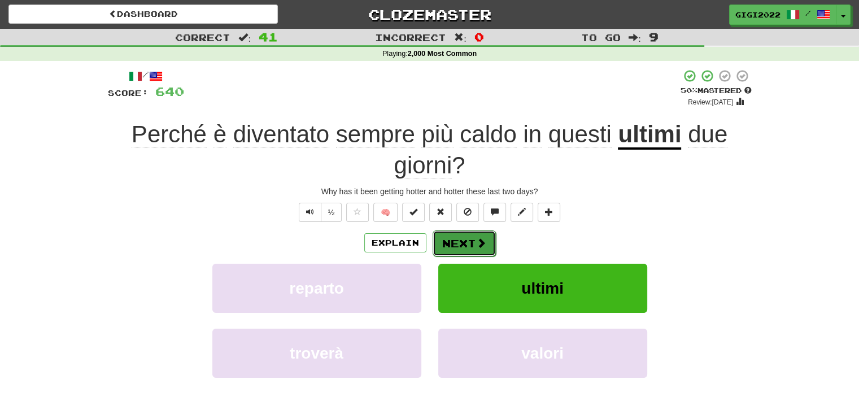
click at [473, 245] on button "Next" at bounding box center [464, 244] width 63 height 26
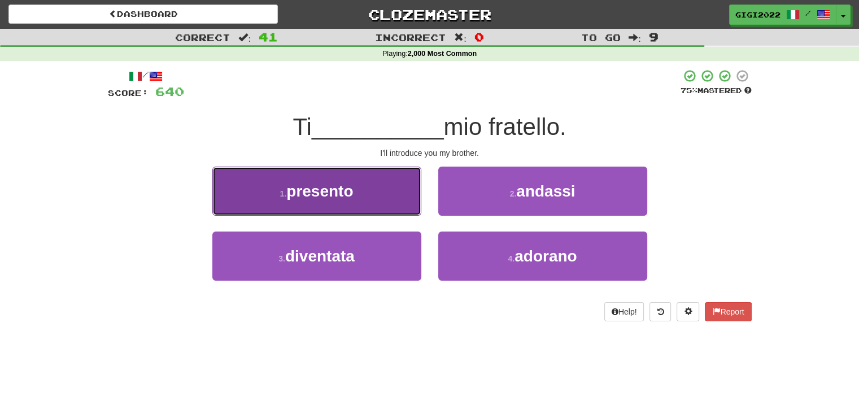
click at [398, 209] on button "1 . presento" at bounding box center [316, 191] width 209 height 49
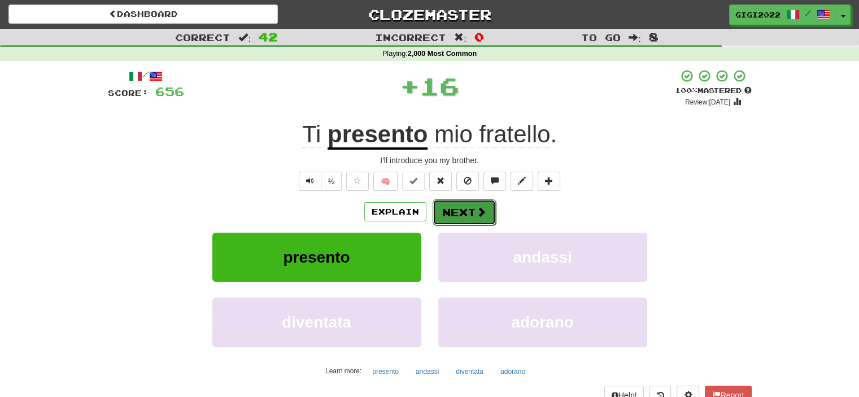
click at [447, 218] on button "Next" at bounding box center [464, 212] width 63 height 26
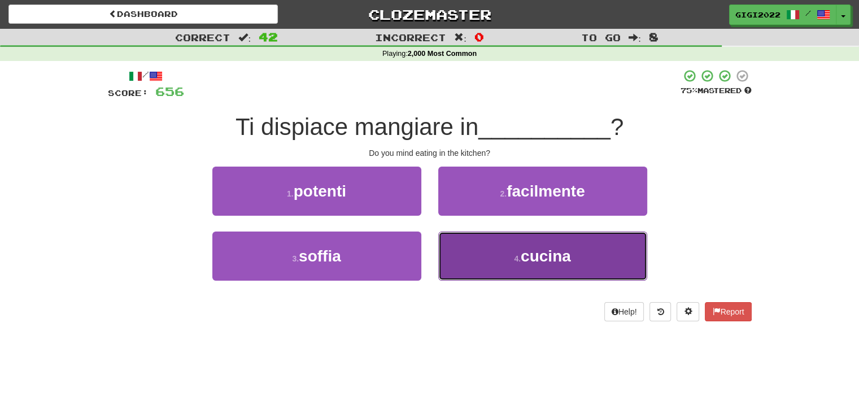
click at [448, 236] on button "4 . cucina" at bounding box center [542, 256] width 209 height 49
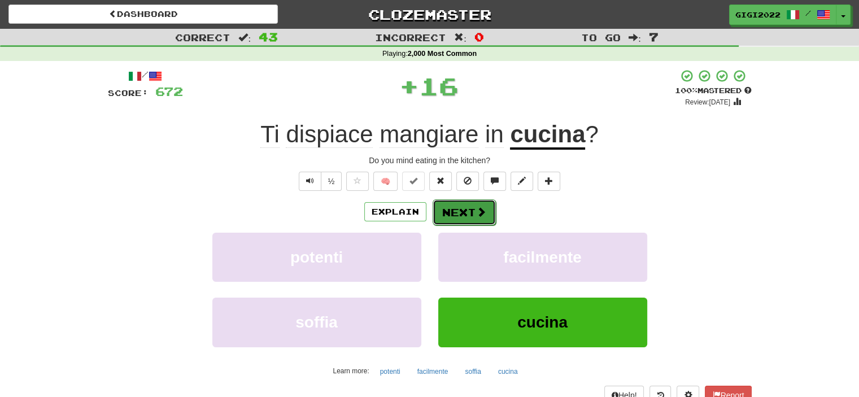
click at [448, 220] on button "Next" at bounding box center [464, 212] width 63 height 26
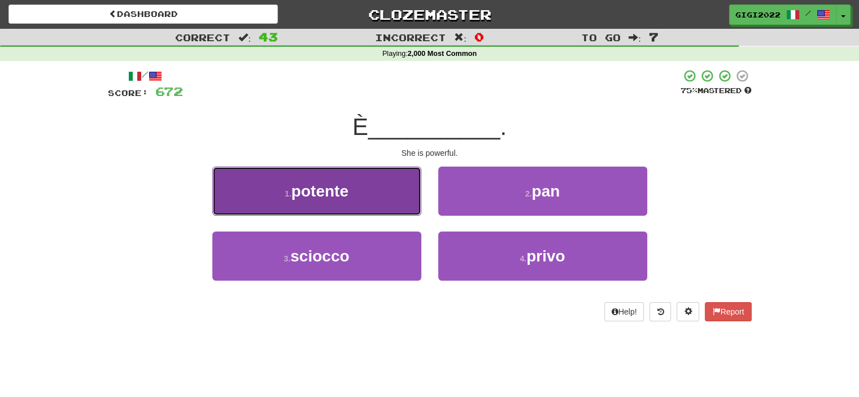
click at [397, 201] on button "1 . potente" at bounding box center [316, 191] width 209 height 49
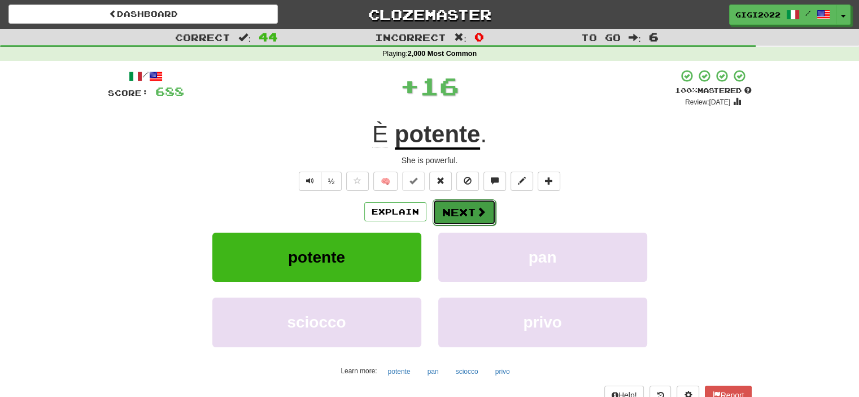
click at [450, 212] on button "Next" at bounding box center [464, 212] width 63 height 26
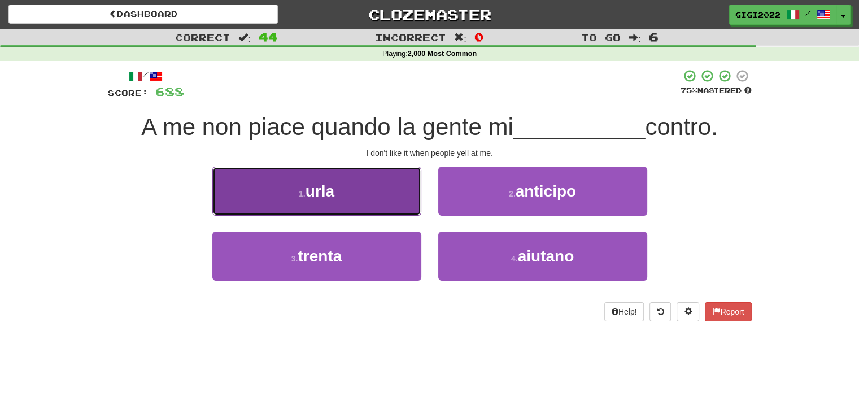
click at [401, 208] on button "1 . urla" at bounding box center [316, 191] width 209 height 49
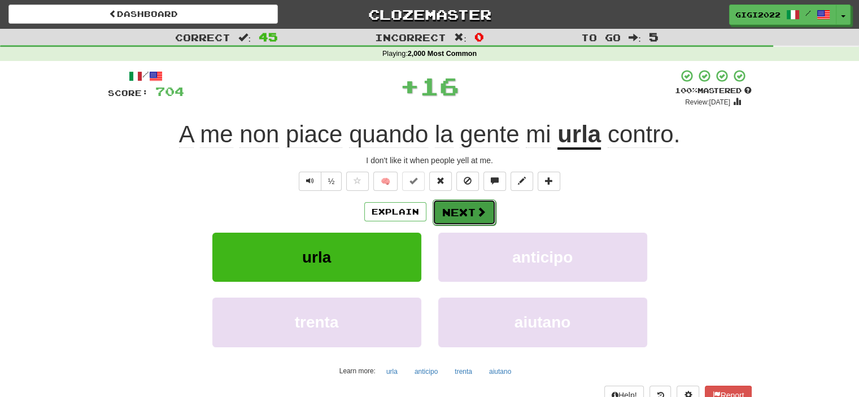
click at [449, 216] on button "Next" at bounding box center [464, 212] width 63 height 26
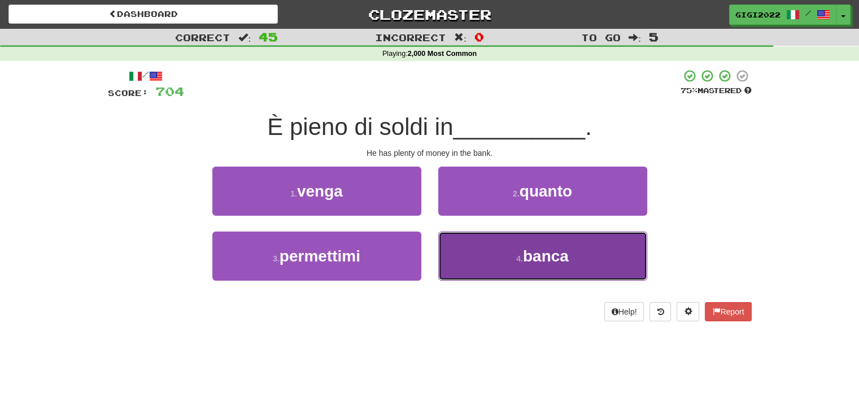
click at [451, 239] on button "4 . banca" at bounding box center [542, 256] width 209 height 49
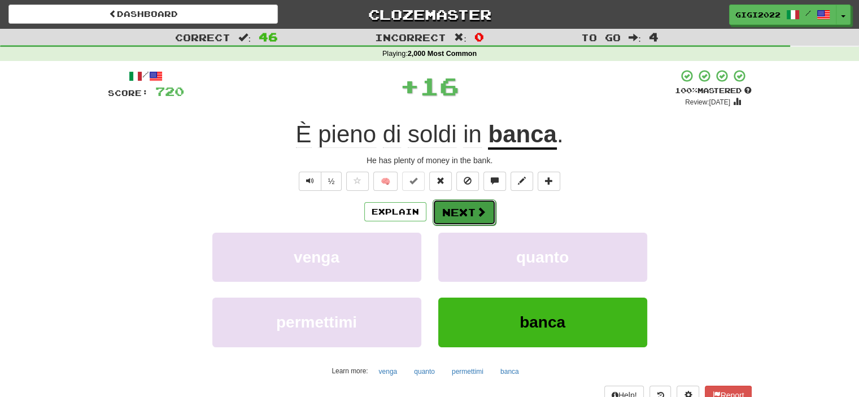
click at [449, 219] on button "Next" at bounding box center [464, 212] width 63 height 26
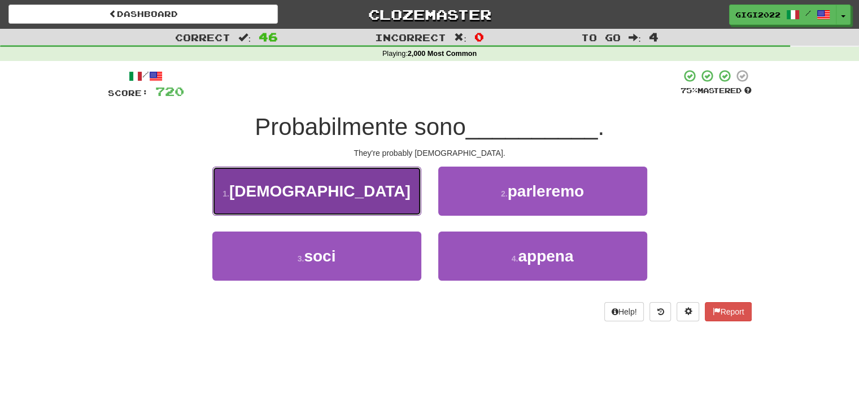
click at [407, 207] on button "1 . americani" at bounding box center [316, 191] width 209 height 49
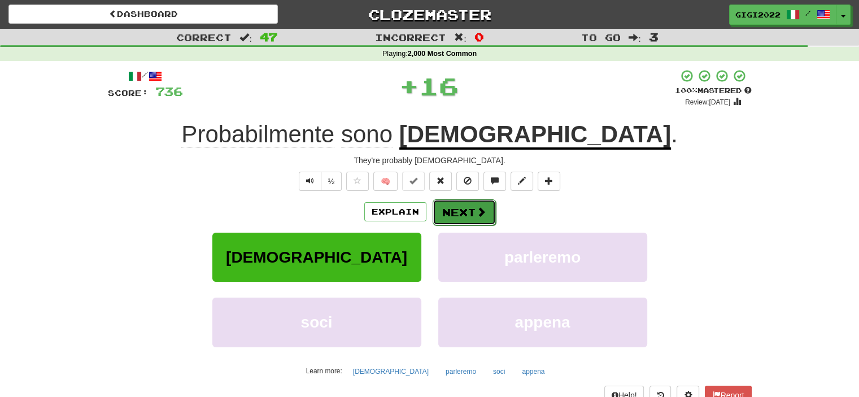
click at [448, 215] on button "Next" at bounding box center [464, 212] width 63 height 26
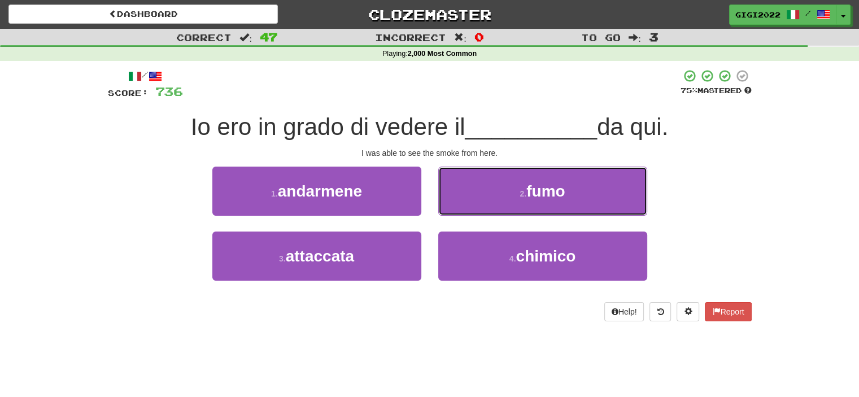
click at [448, 215] on button "2 . fumo" at bounding box center [542, 191] width 209 height 49
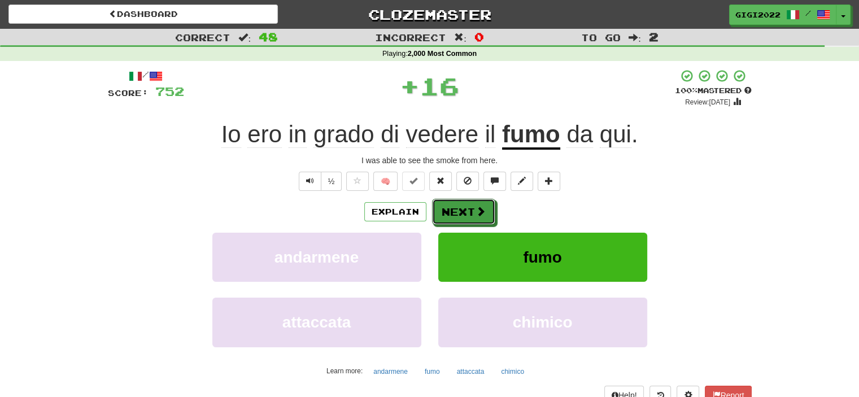
click at [448, 215] on button "Next" at bounding box center [463, 212] width 63 height 26
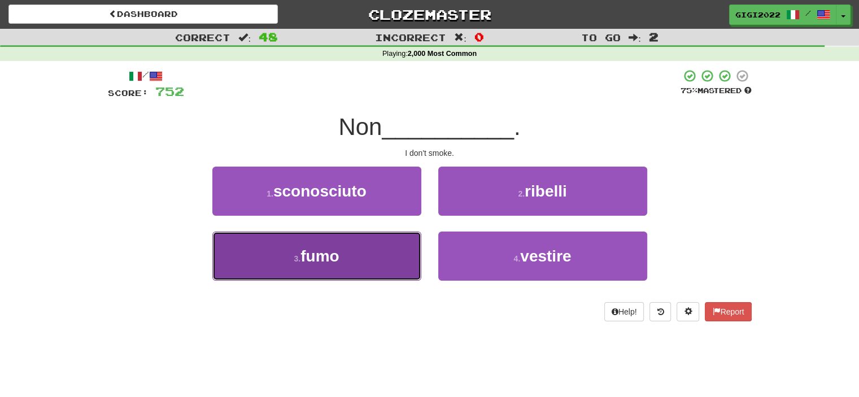
click at [411, 241] on button "3 . fumo" at bounding box center [316, 256] width 209 height 49
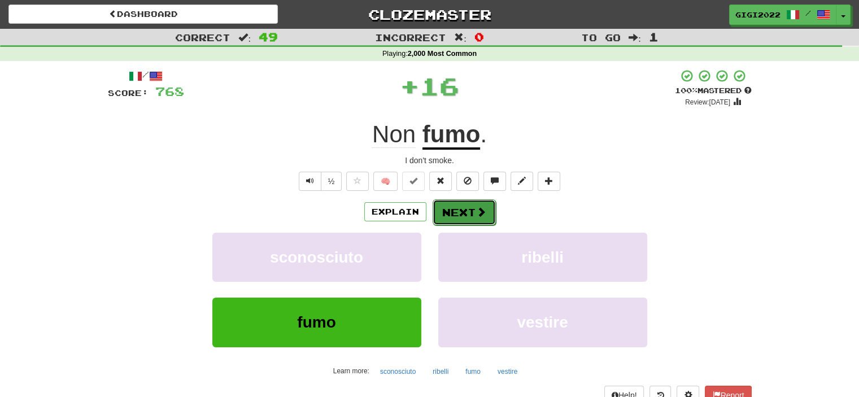
click at [450, 217] on button "Next" at bounding box center [464, 212] width 63 height 26
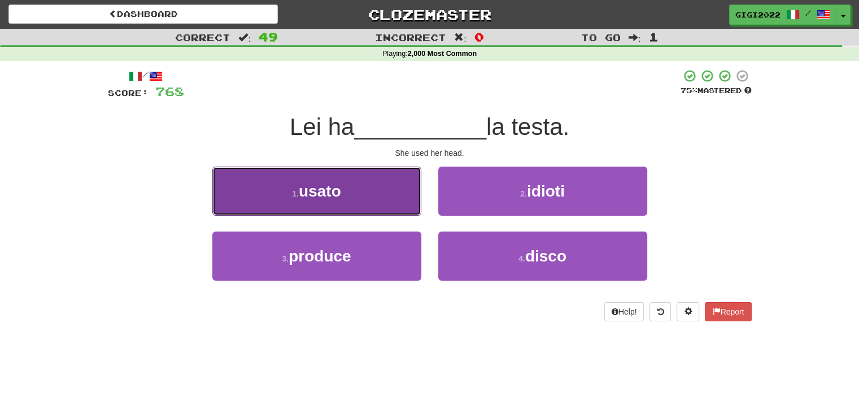
click at [388, 194] on button "1 . usato" at bounding box center [316, 191] width 209 height 49
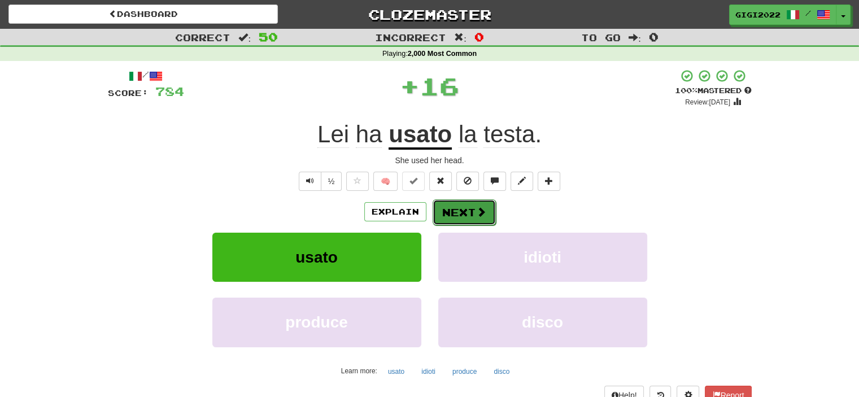
click at [451, 212] on button "Next" at bounding box center [464, 212] width 63 height 26
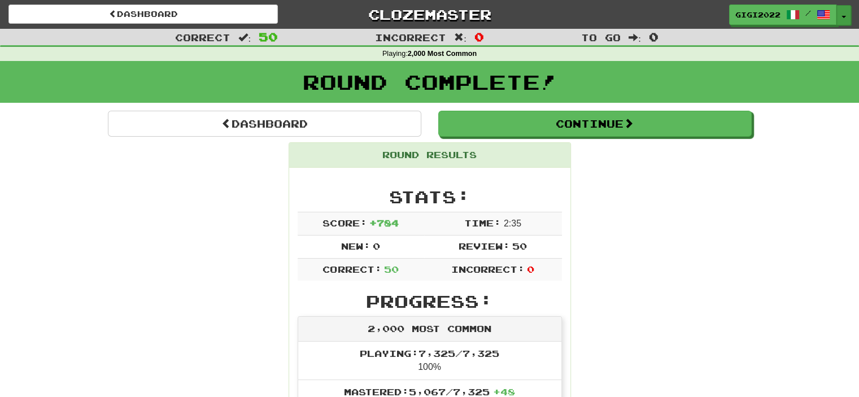
click at [842, 16] on span "button" at bounding box center [844, 17] width 5 height 2
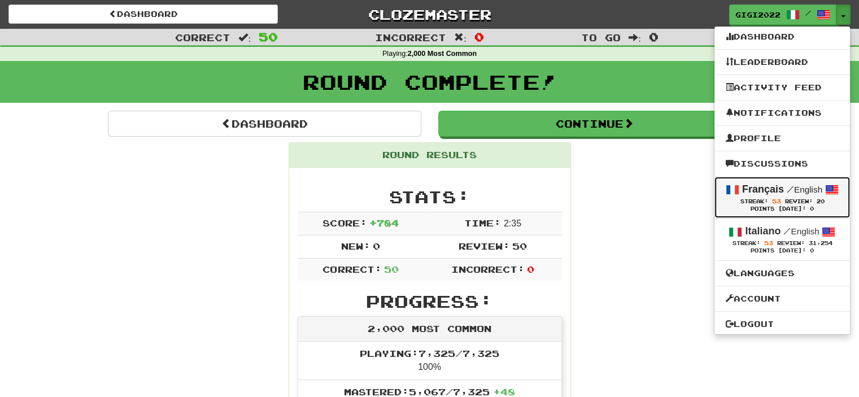
click at [759, 189] on strong "Français" at bounding box center [763, 189] width 42 height 11
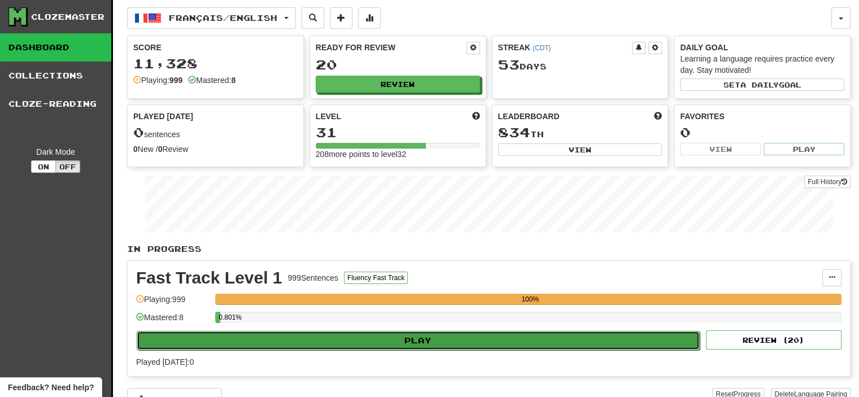
click at [597, 338] on button "Play" at bounding box center [418, 340] width 563 height 19
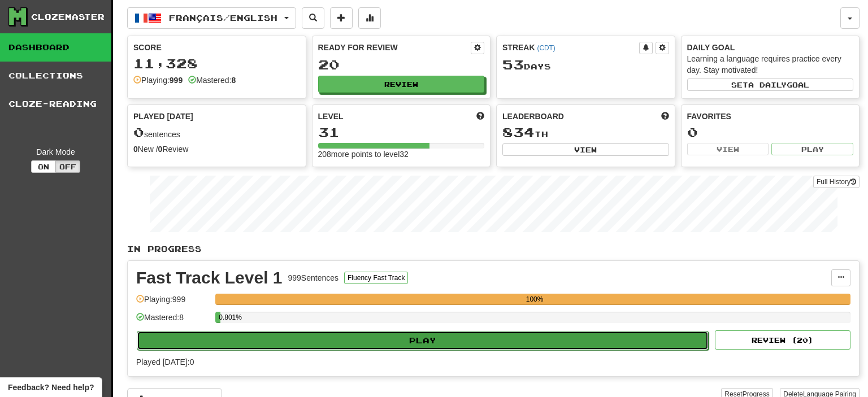
select select "**"
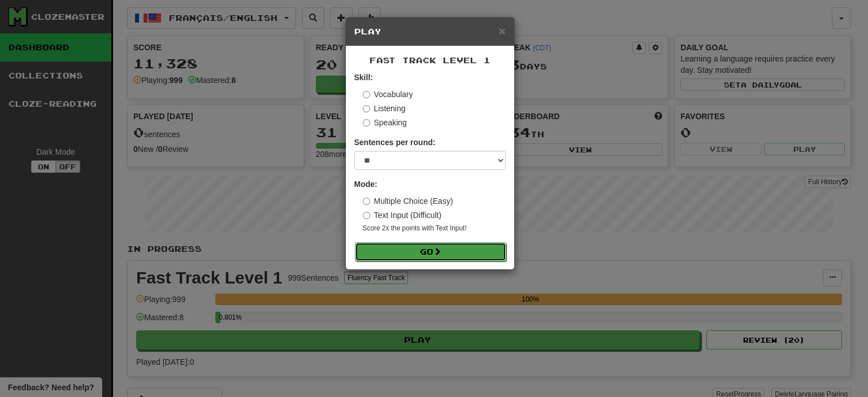
click at [447, 251] on button "Go" at bounding box center [430, 251] width 151 height 19
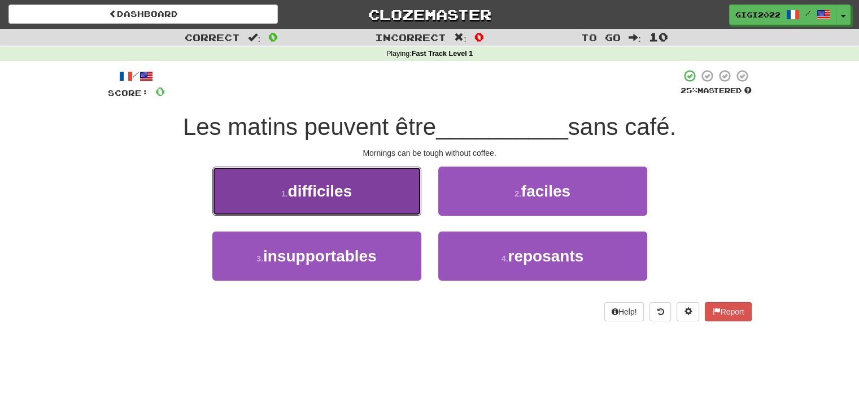
click at [385, 205] on button "1 . difficiles" at bounding box center [316, 191] width 209 height 49
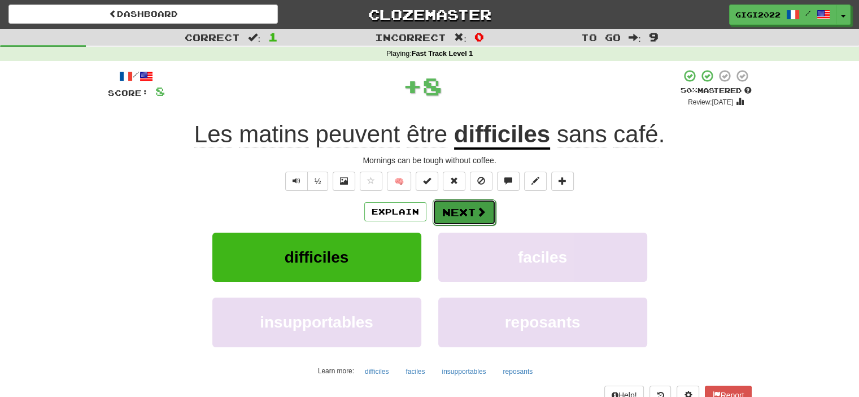
click at [462, 213] on button "Next" at bounding box center [464, 212] width 63 height 26
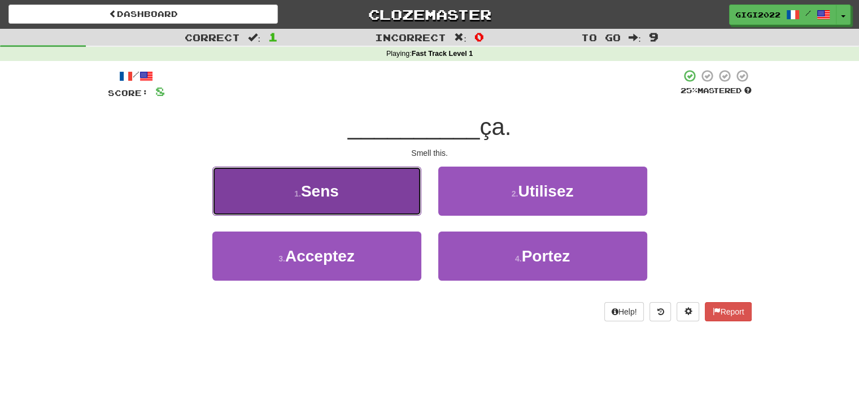
click at [362, 210] on button "1 . Sens" at bounding box center [316, 191] width 209 height 49
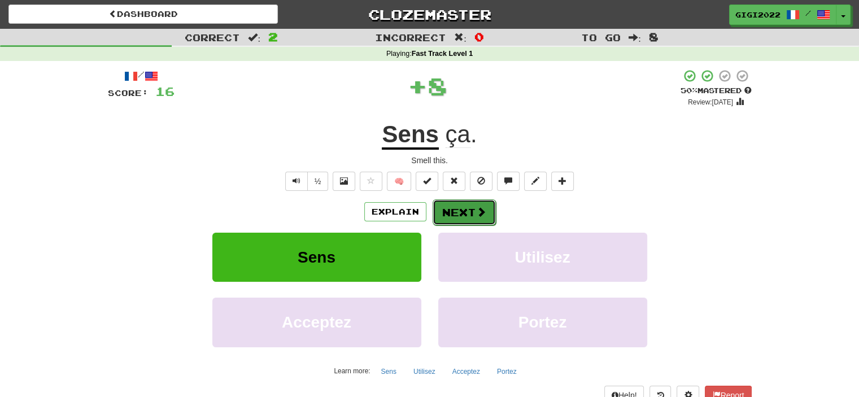
click at [454, 214] on button "Next" at bounding box center [464, 212] width 63 height 26
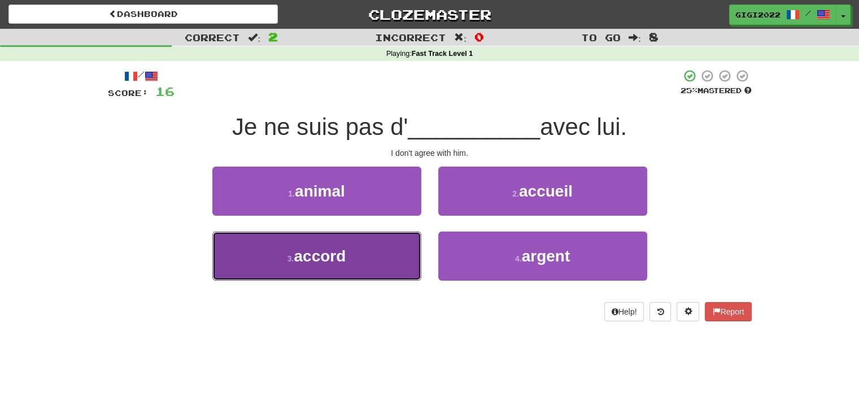
click at [407, 248] on button "3 . accord" at bounding box center [316, 256] width 209 height 49
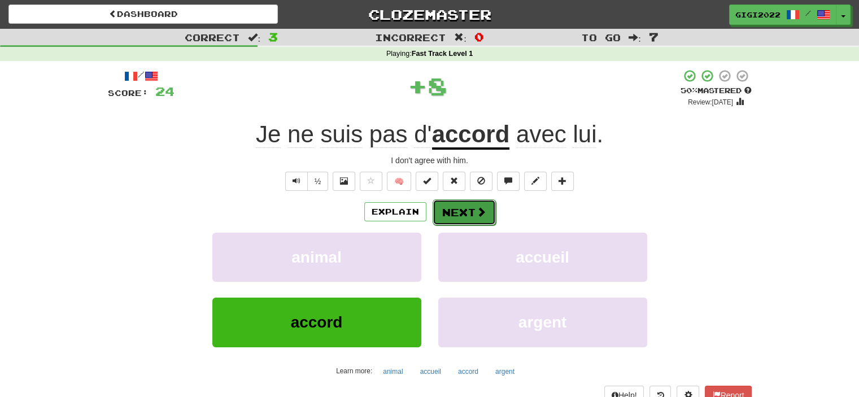
click at [459, 214] on button "Next" at bounding box center [464, 212] width 63 height 26
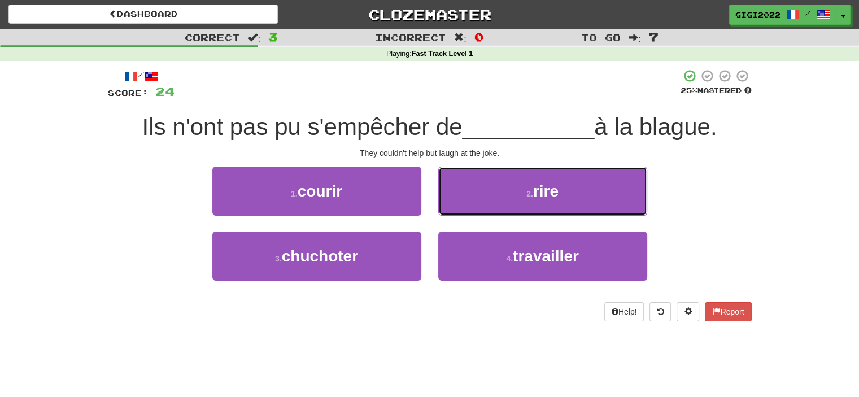
click at [459, 214] on button "2 . rire" at bounding box center [542, 191] width 209 height 49
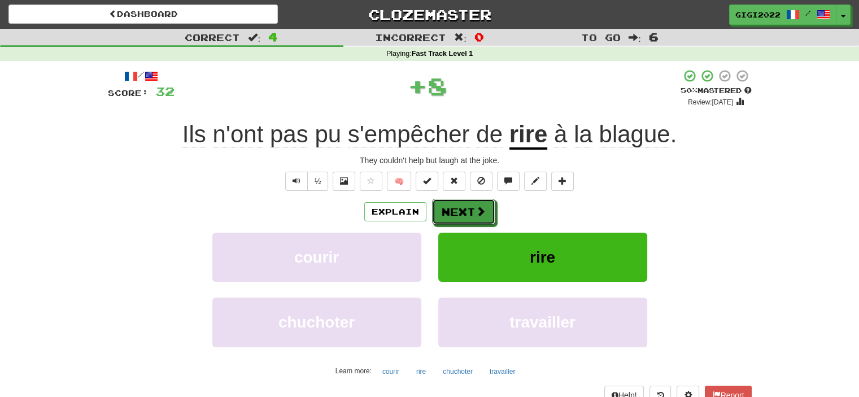
click at [459, 214] on button "Next" at bounding box center [463, 212] width 63 height 26
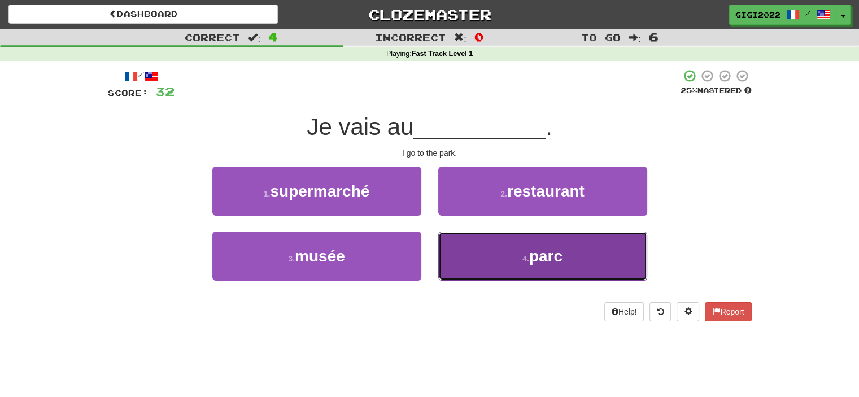
click at [463, 250] on button "4 . parc" at bounding box center [542, 256] width 209 height 49
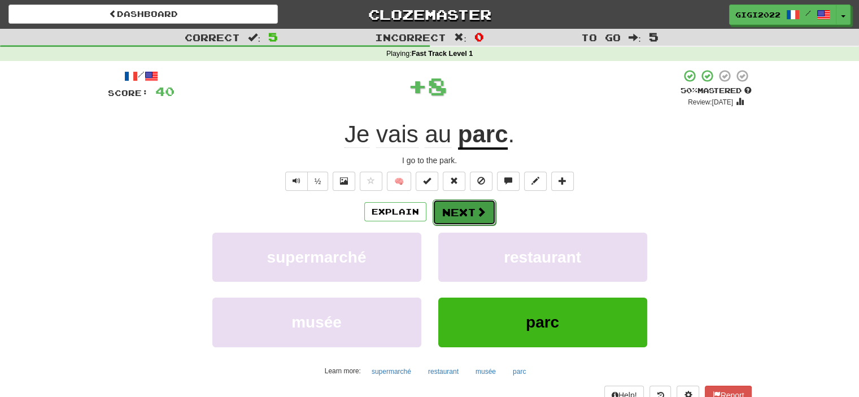
click at [456, 210] on button "Next" at bounding box center [464, 212] width 63 height 26
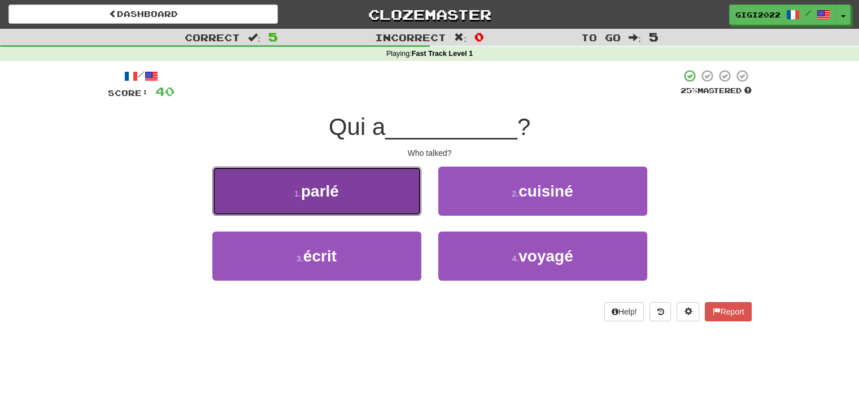
click at [373, 190] on button "1 . parlé" at bounding box center [316, 191] width 209 height 49
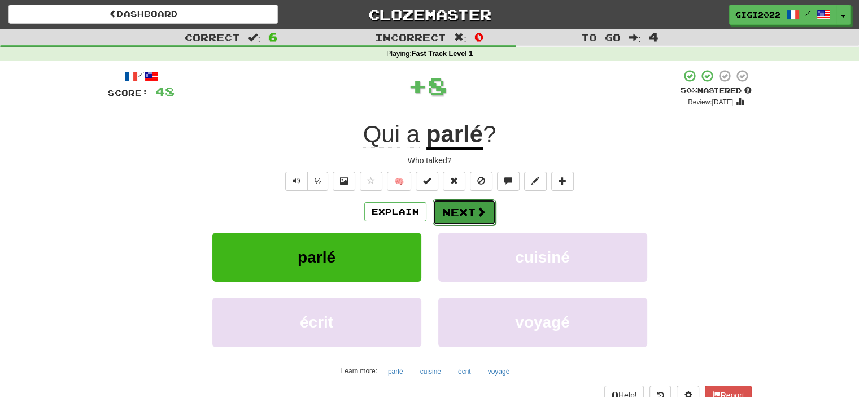
click at [446, 216] on button "Next" at bounding box center [464, 212] width 63 height 26
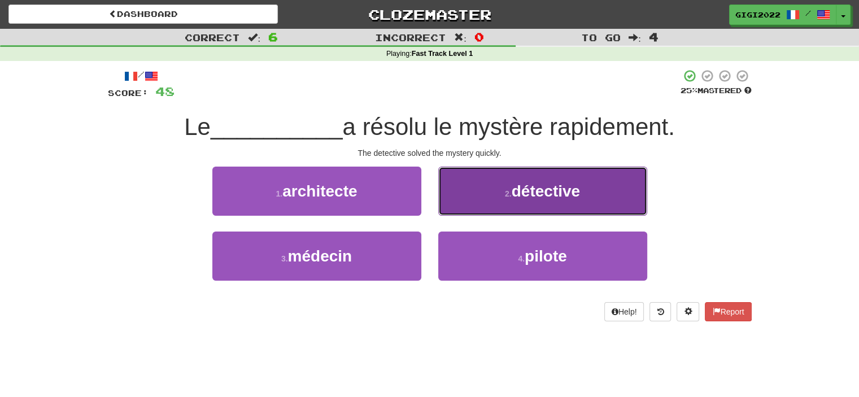
click at [449, 210] on button "2 . détective" at bounding box center [542, 191] width 209 height 49
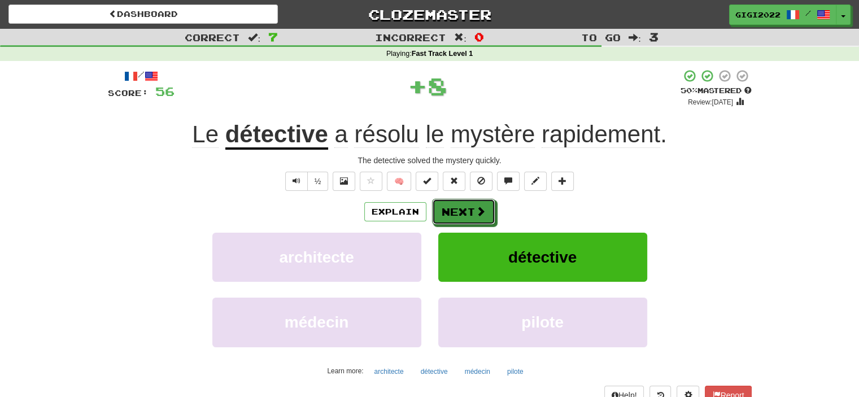
click at [449, 210] on button "Next" at bounding box center [463, 212] width 63 height 26
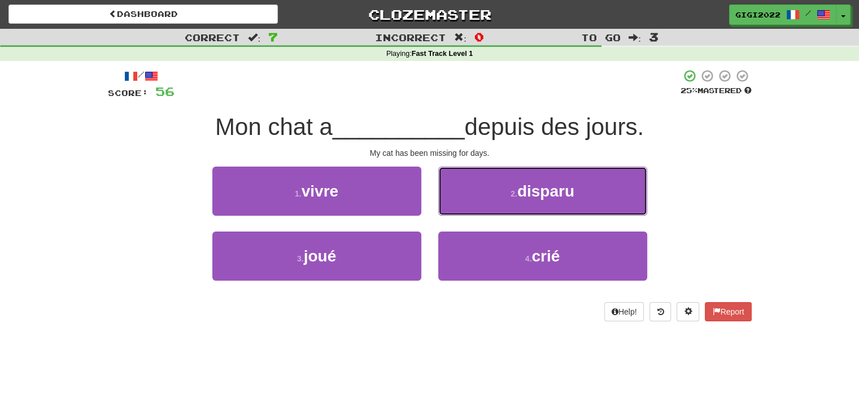
click at [449, 210] on button "2 . disparu" at bounding box center [542, 191] width 209 height 49
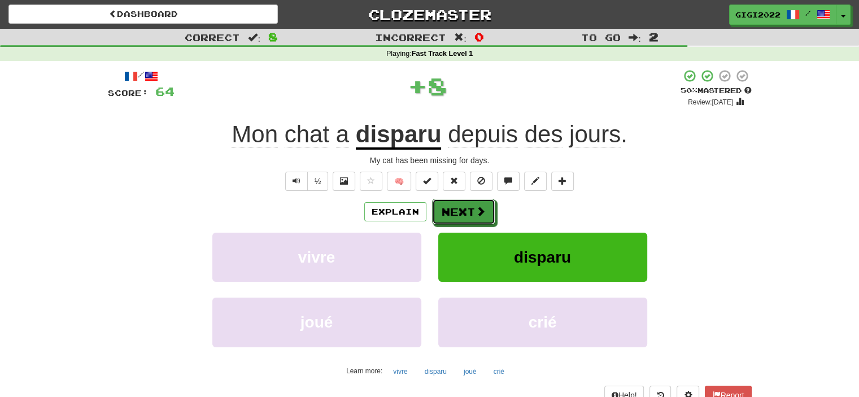
click at [449, 210] on button "Next" at bounding box center [463, 212] width 63 height 26
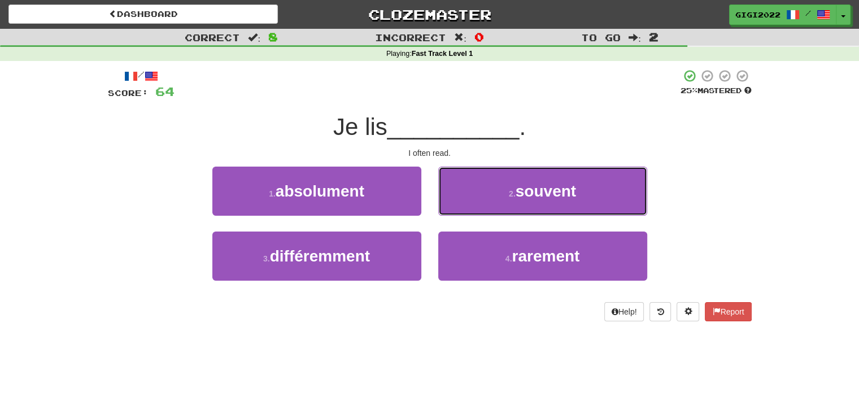
click at [449, 210] on button "2 . souvent" at bounding box center [542, 191] width 209 height 49
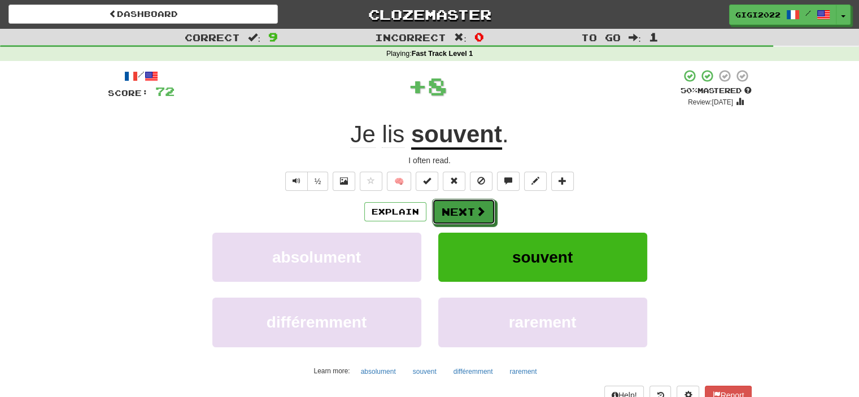
click at [449, 210] on button "Next" at bounding box center [463, 212] width 63 height 26
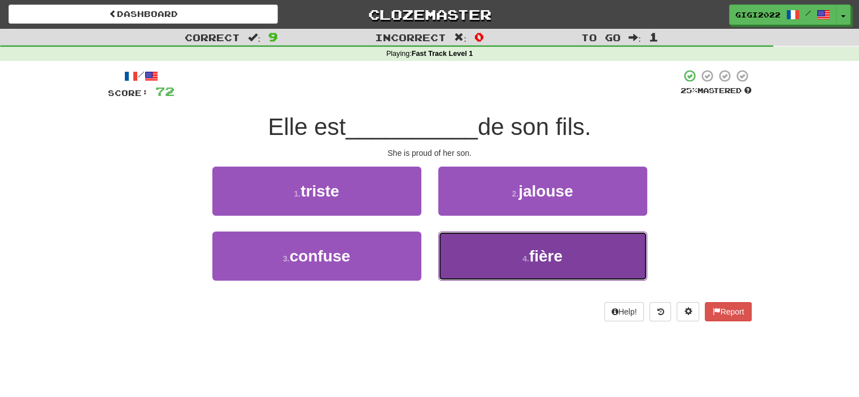
click at [461, 243] on button "4 . fière" at bounding box center [542, 256] width 209 height 49
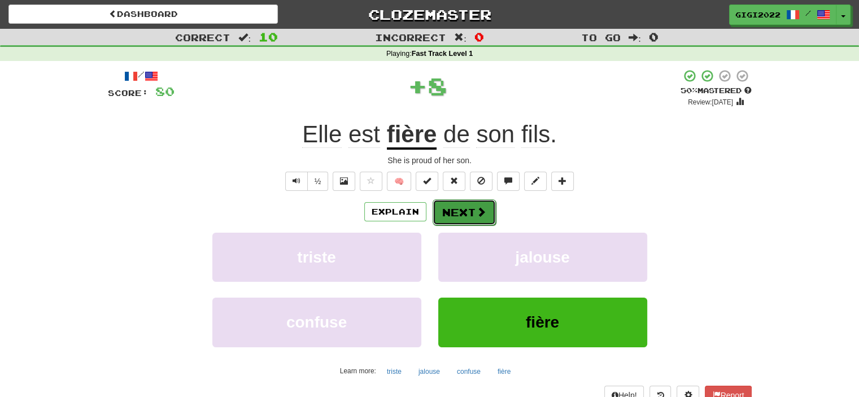
click at [456, 219] on button "Next" at bounding box center [464, 212] width 63 height 26
